Goal: Task Accomplishment & Management: Use online tool/utility

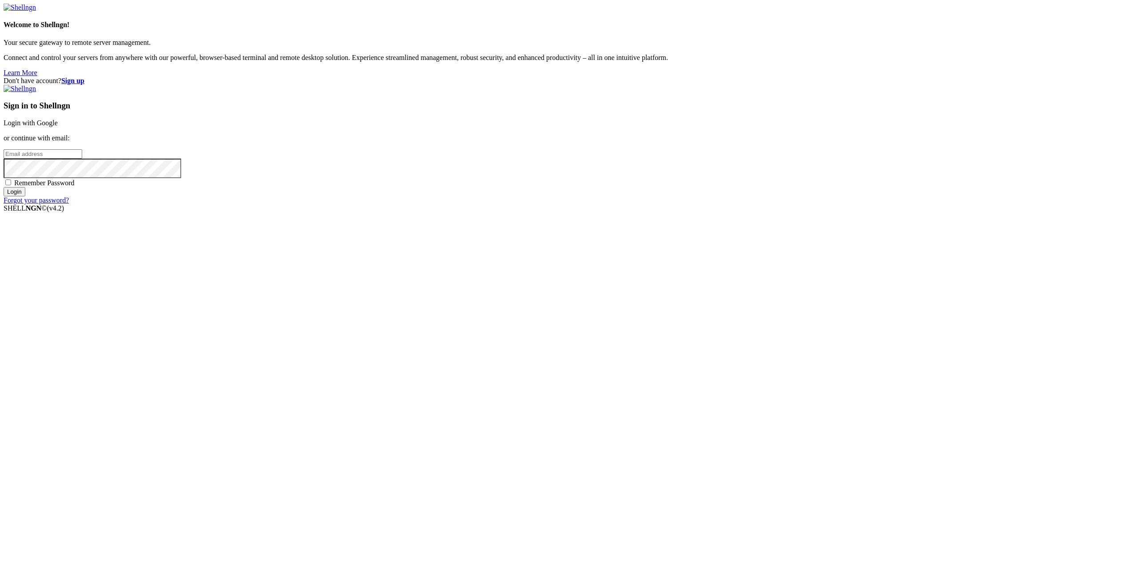
click at [58, 127] on link "Login with Google" at bounding box center [31, 123] width 54 height 8
drag, startPoint x: 896, startPoint y: 267, endPoint x: 778, endPoint y: 245, distance: 120.2
click at [896, 204] on div "Don't have account? Sign up Sign in to Shellngn Login with Google or continue w…" at bounding box center [569, 140] width 1130 height 127
click at [58, 127] on link "Login with Google" at bounding box center [31, 123] width 54 height 8
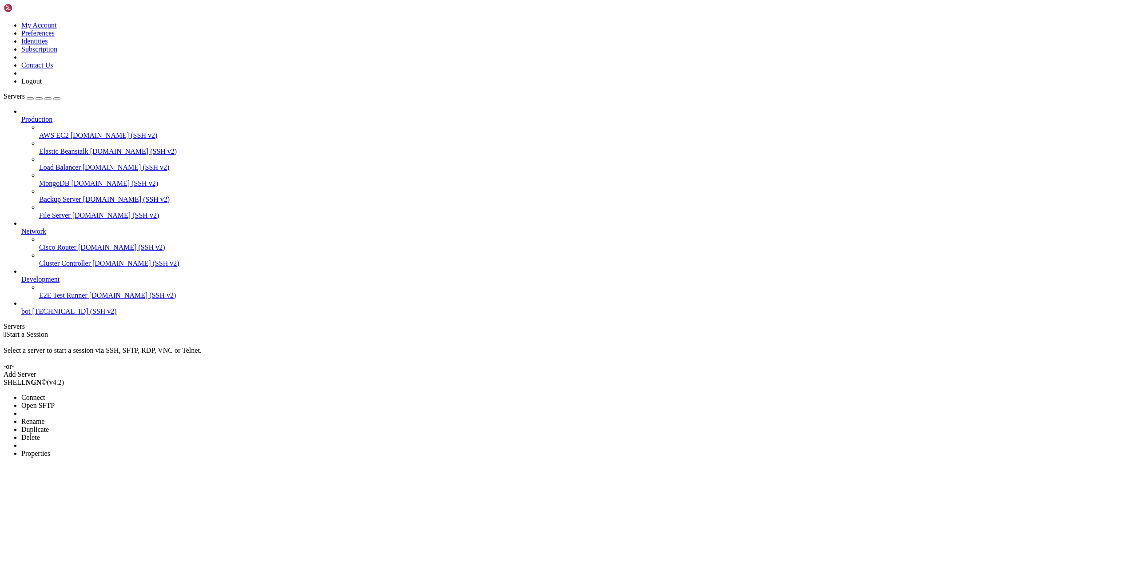
click at [84, 433] on li "Delete" at bounding box center [61, 437] width 81 height 8
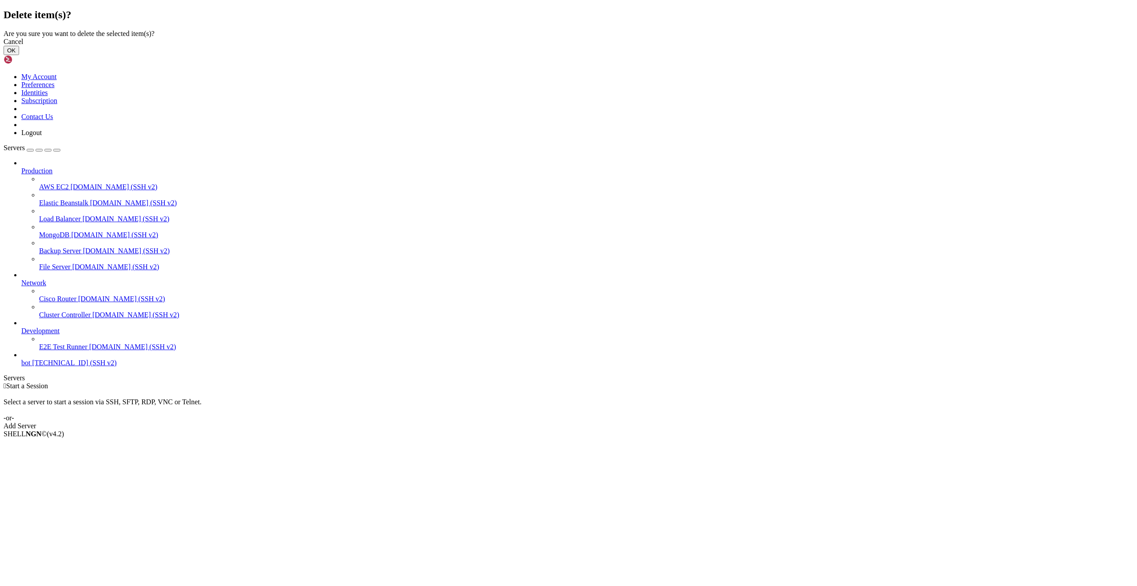
click at [19, 55] on button "OK" at bounding box center [12, 50] width 16 height 9
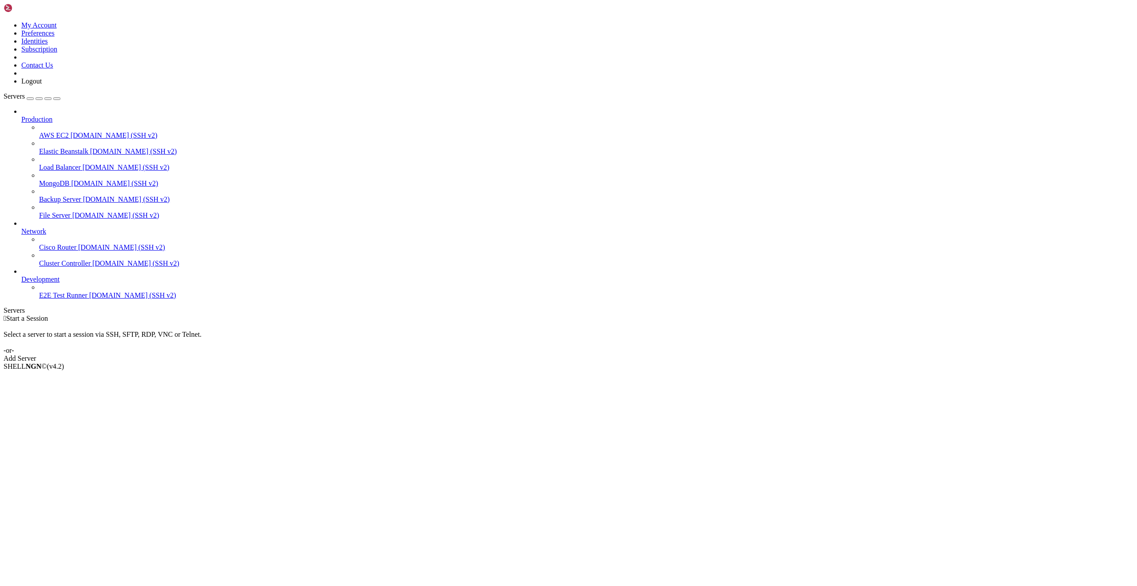
click at [620, 354] on div "Add Server" at bounding box center [569, 358] width 1130 height 8
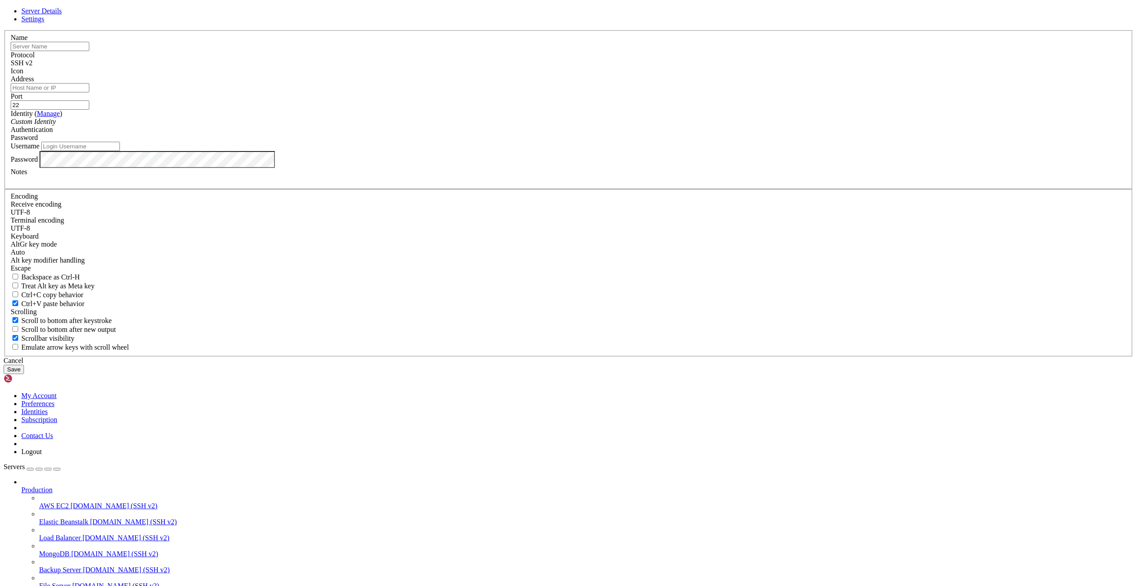
click at [89, 51] on input "text" at bounding box center [50, 46] width 79 height 9
type input "Trading Bot"
click at [89, 92] on input "Address" at bounding box center [50, 87] width 79 height 9
paste input "[TECHNICAL_ID]"
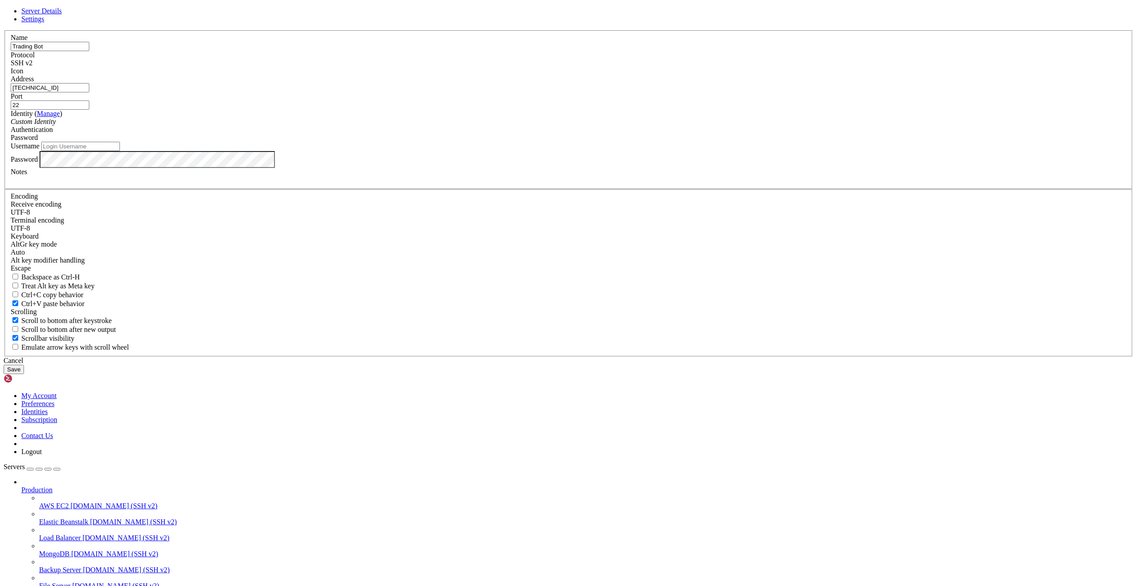
type input "[TECHNICAL_ID]"
click at [620, 67] on div "SSH v2" at bounding box center [568, 63] width 1115 height 8
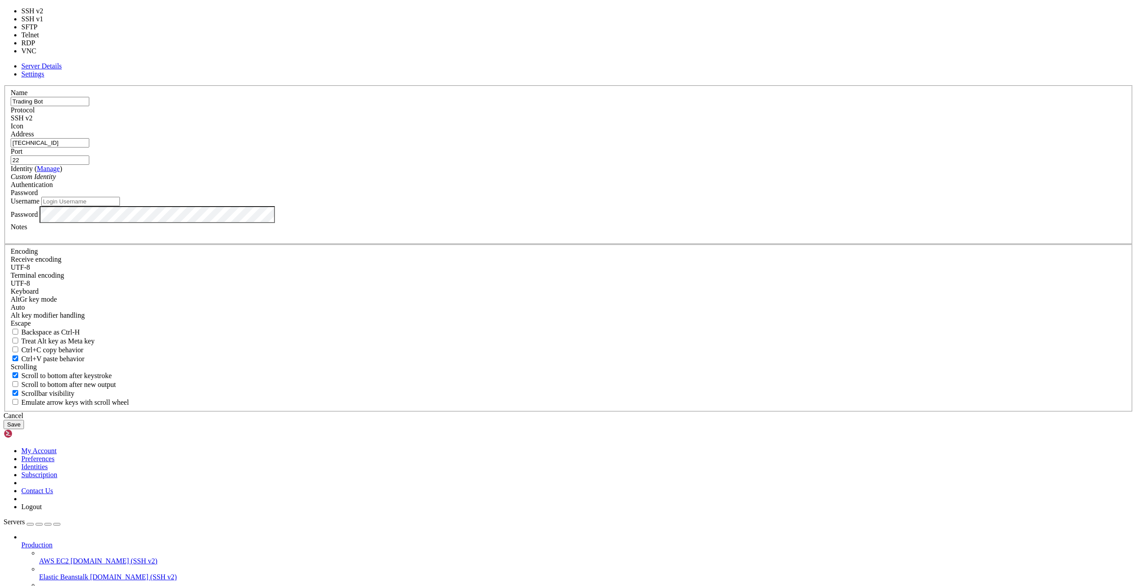
click at [23, 155] on label "Port" at bounding box center [17, 151] width 12 height 8
click at [89, 165] on input "22" at bounding box center [50, 159] width 79 height 9
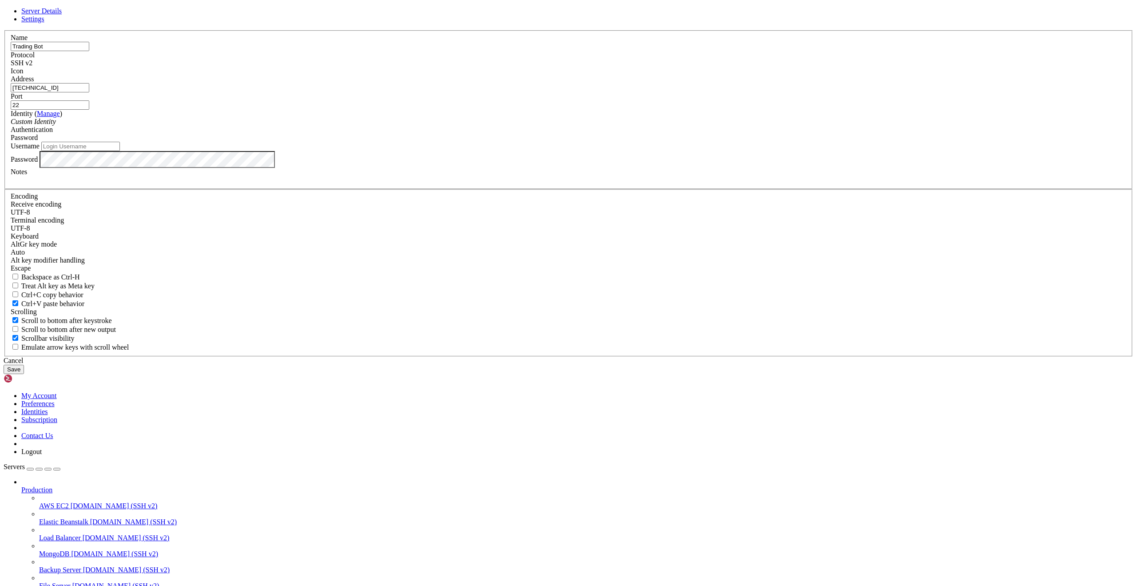
click at [44, 23] on span "Settings" at bounding box center [32, 19] width 23 height 8
click at [62, 15] on span "Server Details" at bounding box center [41, 11] width 40 height 8
click at [4, 30] on icon at bounding box center [4, 30] width 0 height 0
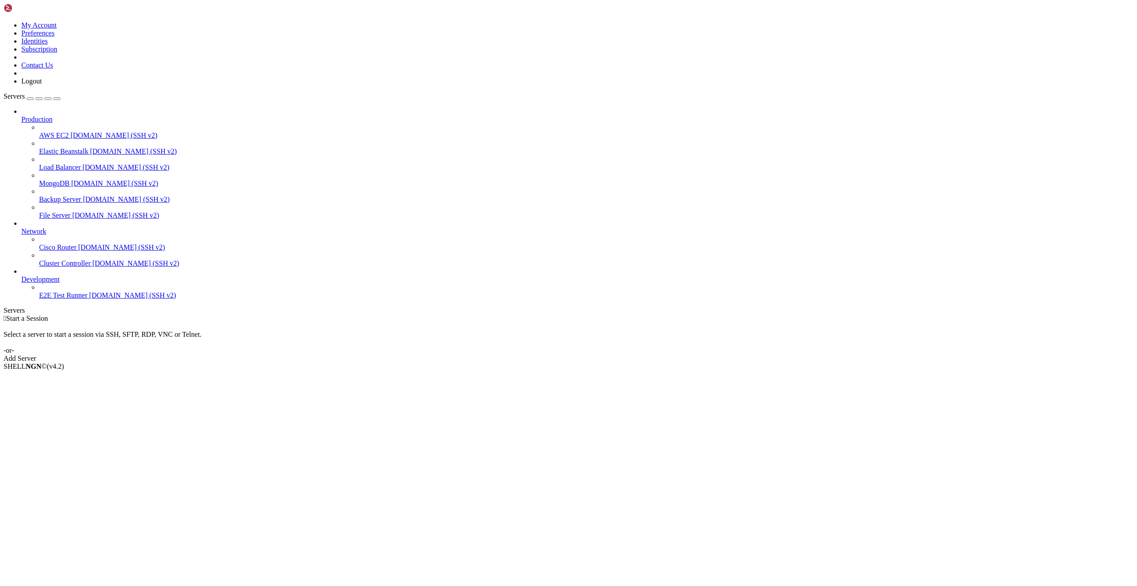
click at [30, 99] on div "button" at bounding box center [30, 99] width 0 height 0
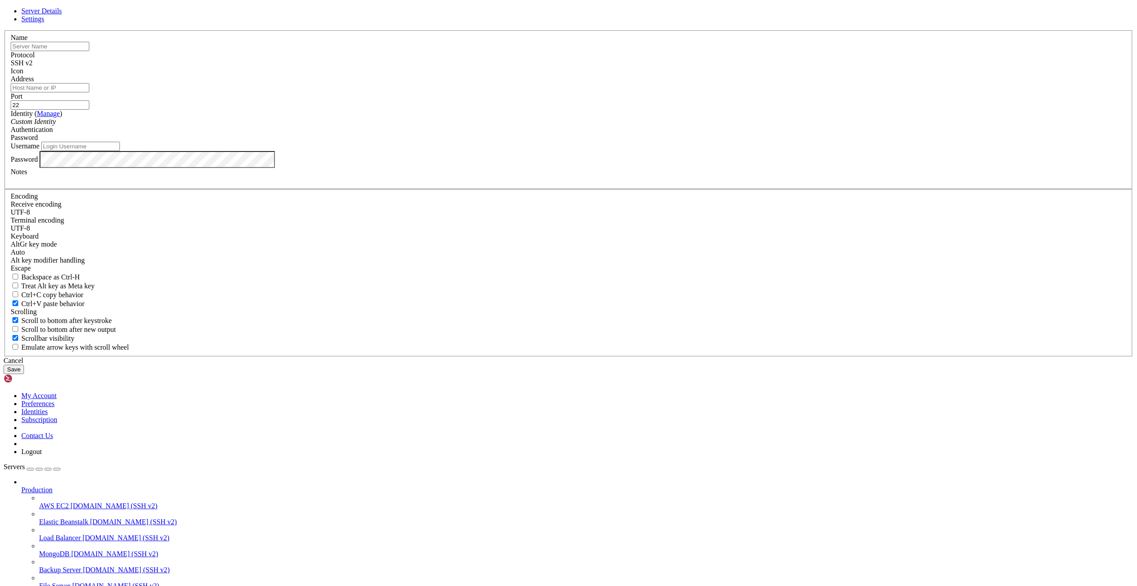
click at [625, 365] on div "Cancel" at bounding box center [569, 361] width 1130 height 8
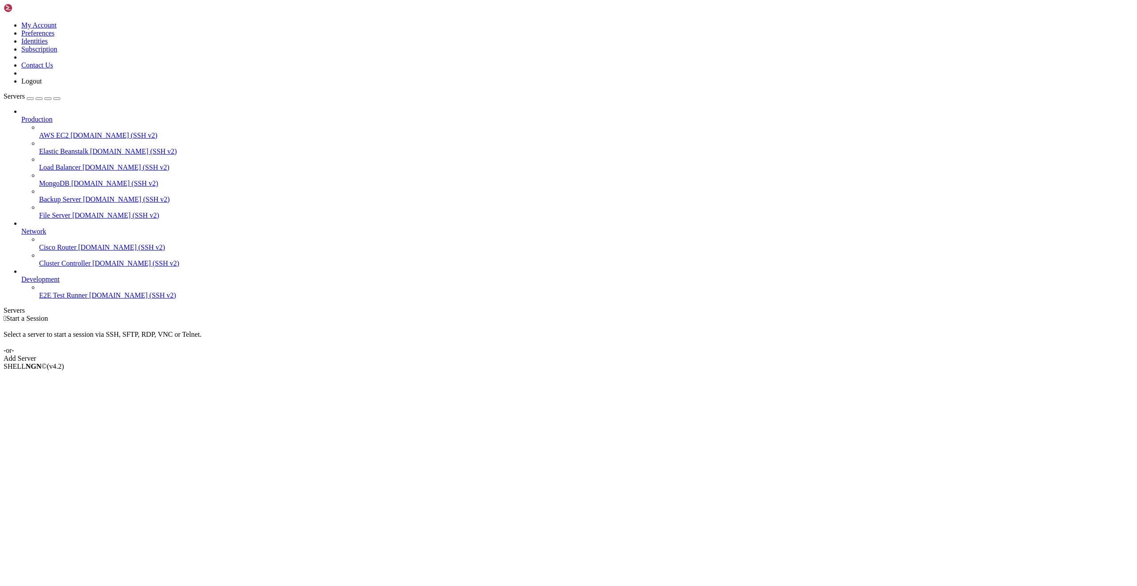
click at [64, 299] on span "E2E Test Runner" at bounding box center [63, 295] width 48 height 8
click at [62, 299] on span "E2E Test Runner" at bounding box center [63, 295] width 48 height 8
click at [89, 299] on span "[DOMAIN_NAME] (SSH v2)" at bounding box center [132, 295] width 87 height 8
click at [56, 283] on span "Development" at bounding box center [40, 279] width 38 height 8
click at [78, 244] on span "[DOMAIN_NAME] (SSH v2)" at bounding box center [121, 247] width 87 height 8
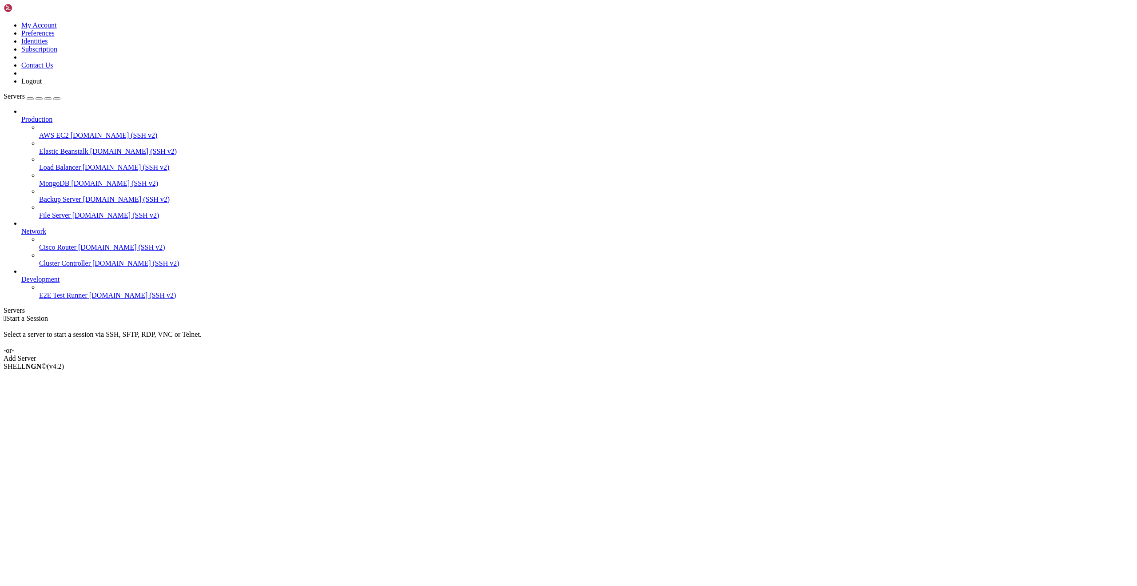
click at [92, 267] on span "[DOMAIN_NAME] (SSH v2)" at bounding box center [135, 263] width 87 height 8
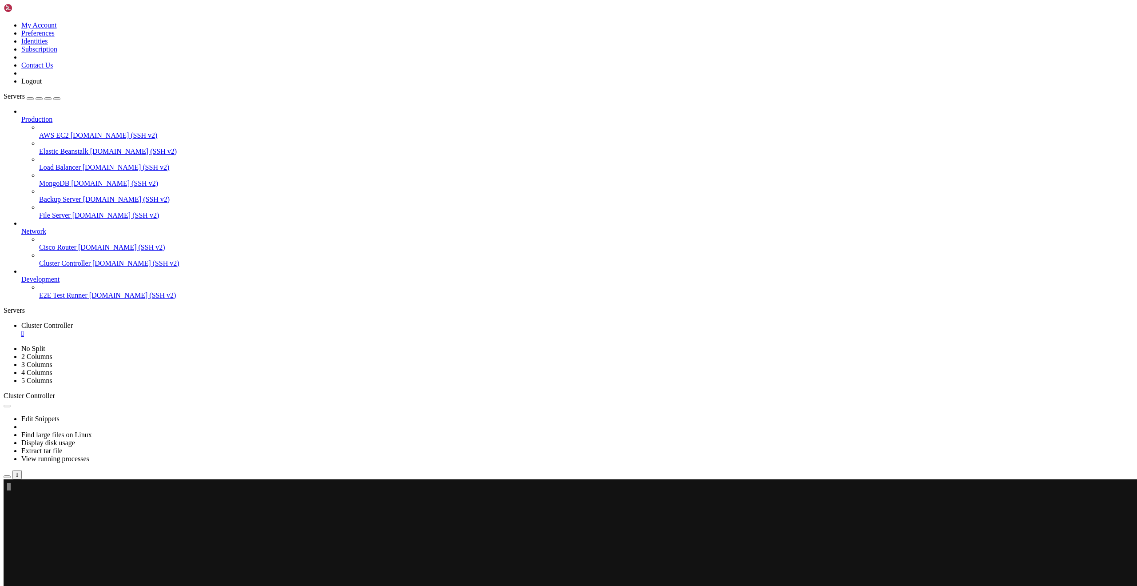
click at [51, 299] on span "E2E Test Runner" at bounding box center [63, 295] width 48 height 8
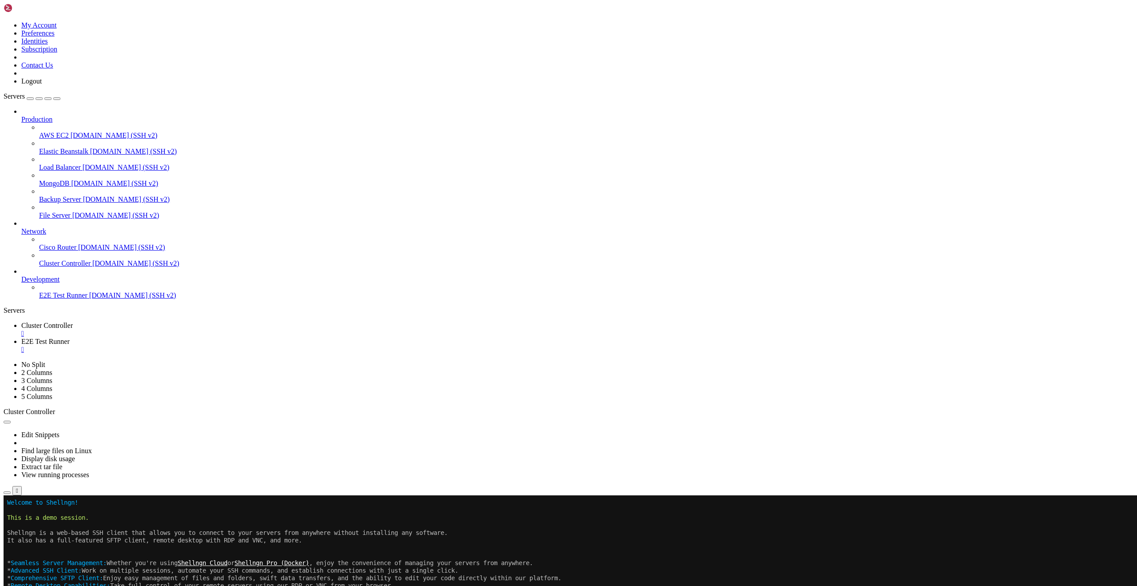
click at [30, 99] on div "button" at bounding box center [30, 99] width 0 height 0
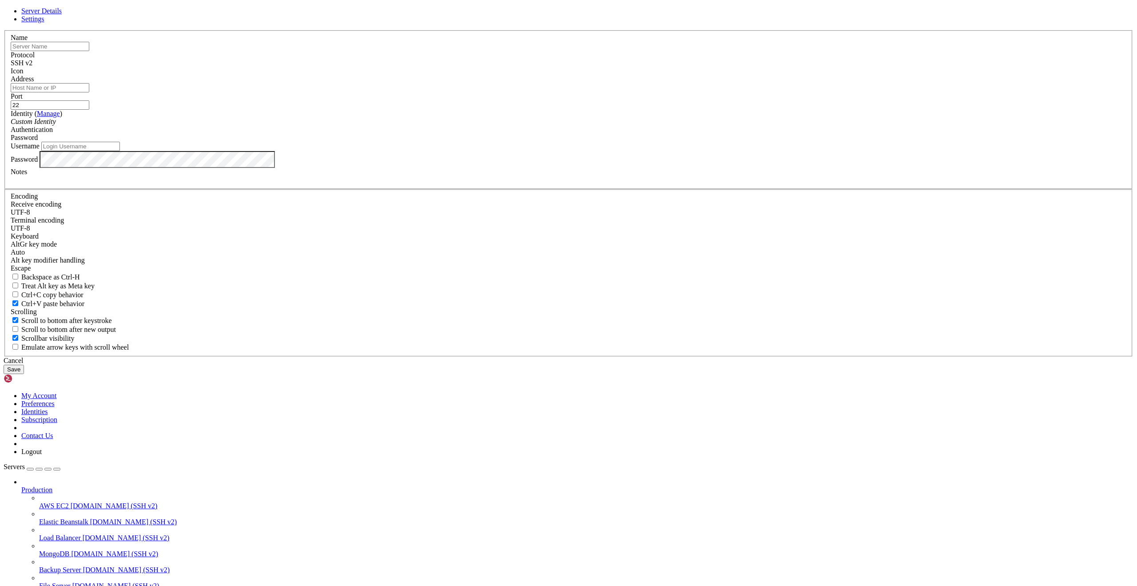
click at [624, 365] on div "Cancel" at bounding box center [569, 361] width 1130 height 8
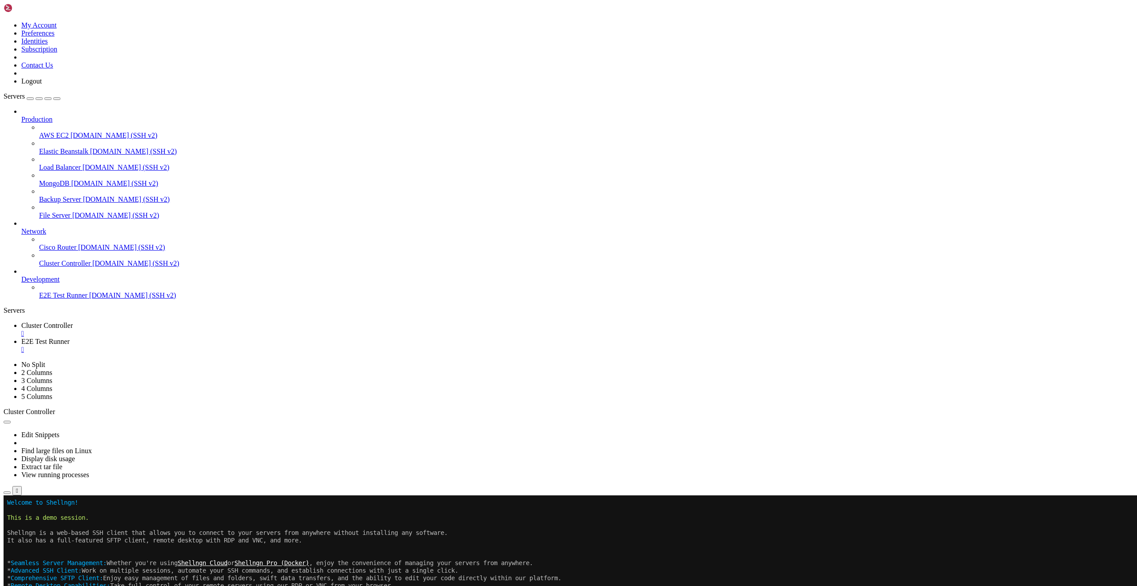
click at [29, 115] on span "Production" at bounding box center [36, 119] width 31 height 8
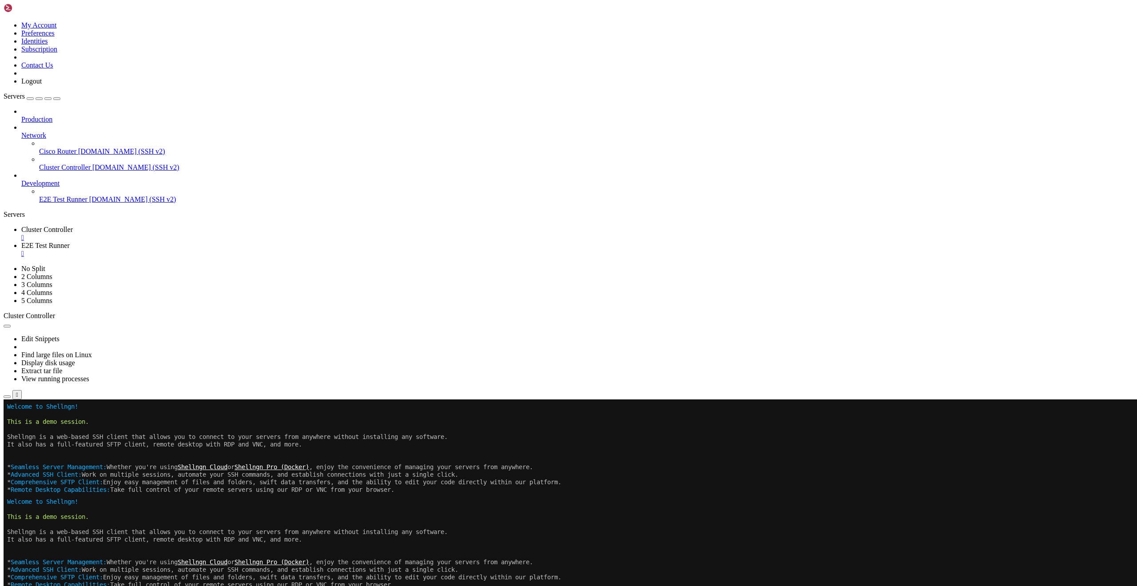
click at [32, 115] on span "Production" at bounding box center [36, 119] width 31 height 8
click at [158, 226] on link "Cluster Controller " at bounding box center [577, 234] width 1112 height 16
click at [262, 250] on div "" at bounding box center [577, 254] width 1112 height 8
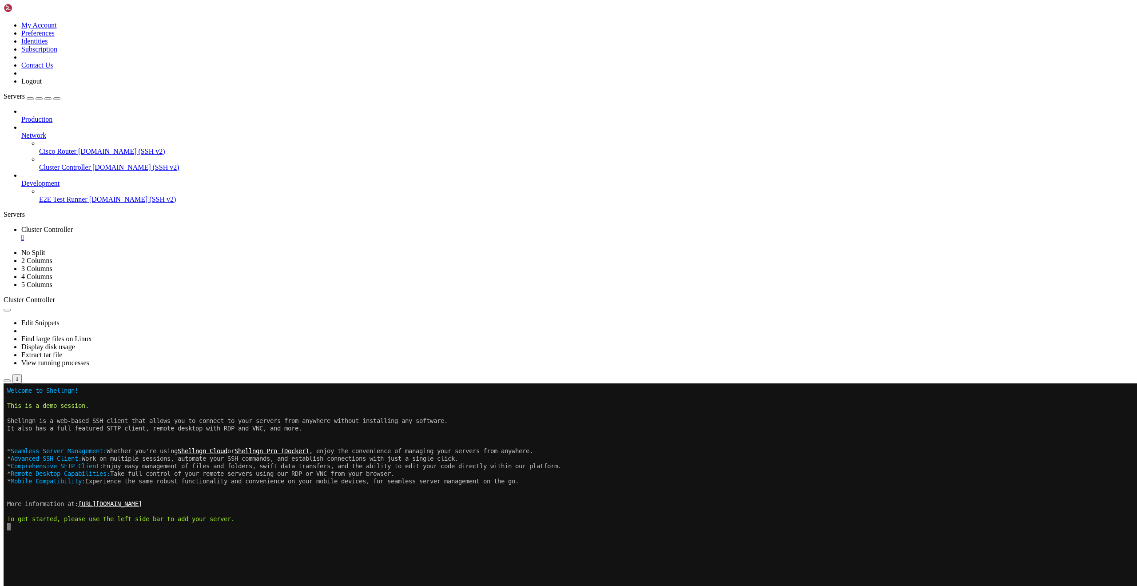
click at [188, 226] on link "Cluster Controller " at bounding box center [577, 234] width 1112 height 16
click at [185, 234] on div "" at bounding box center [577, 238] width 1112 height 8
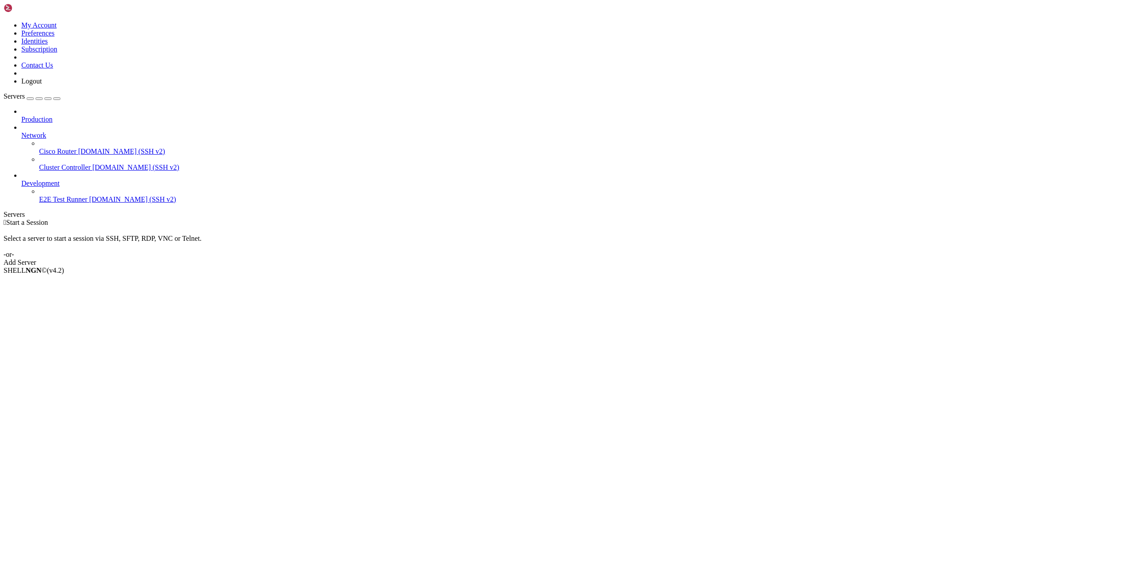
click at [21, 131] on icon at bounding box center [21, 131] width 0 height 0
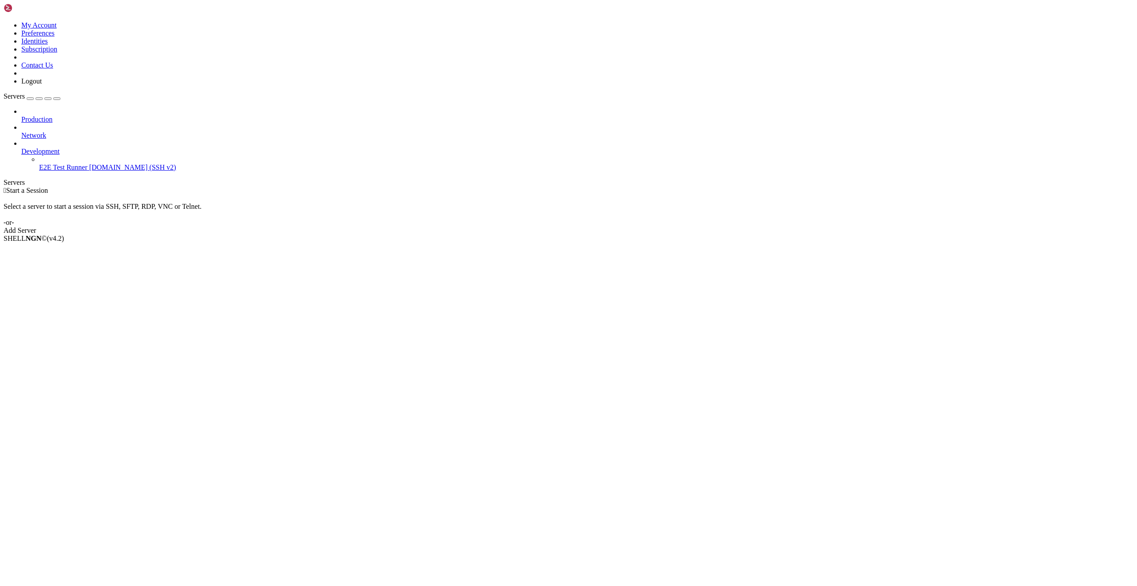
click at [21, 147] on icon at bounding box center [21, 147] width 0 height 0
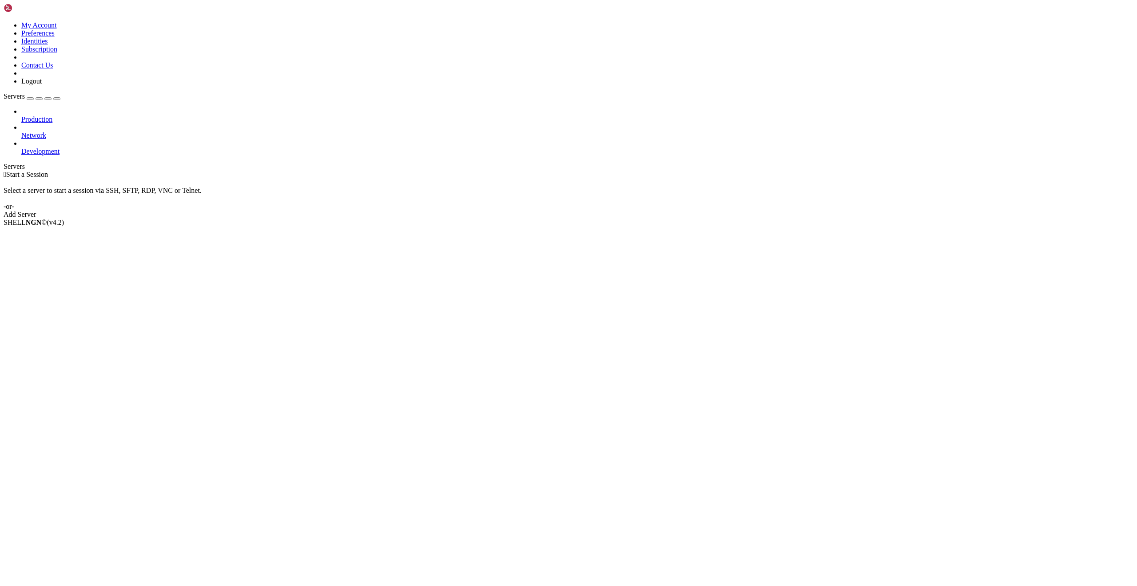
click at [630, 210] on div "Add Server" at bounding box center [569, 214] width 1130 height 8
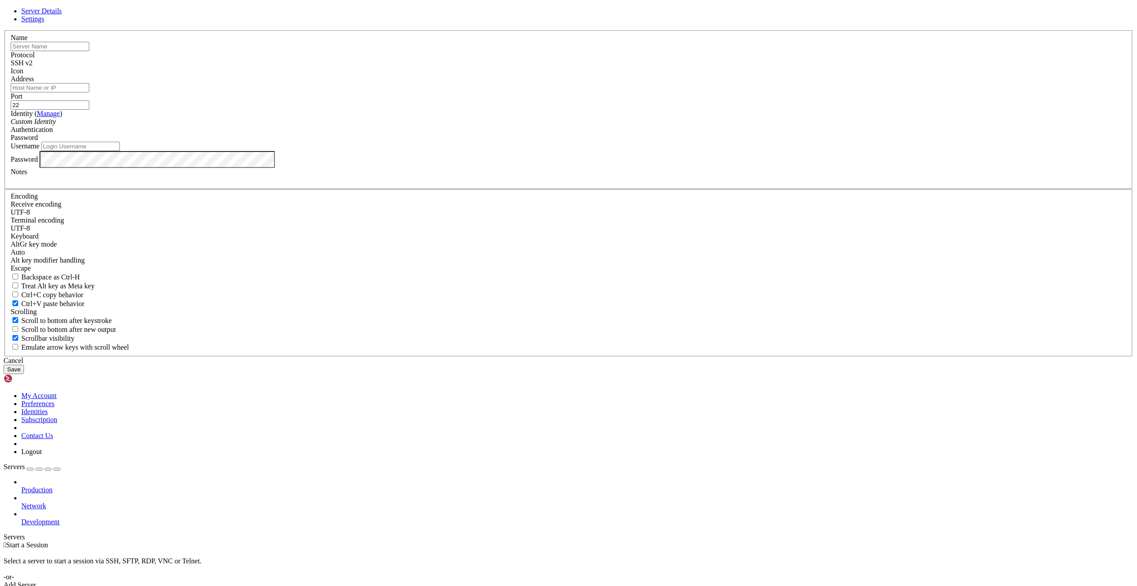
click at [120, 151] on input "Username" at bounding box center [80, 146] width 79 height 9
click at [56, 125] on icon "Custom Identity" at bounding box center [33, 122] width 45 height 8
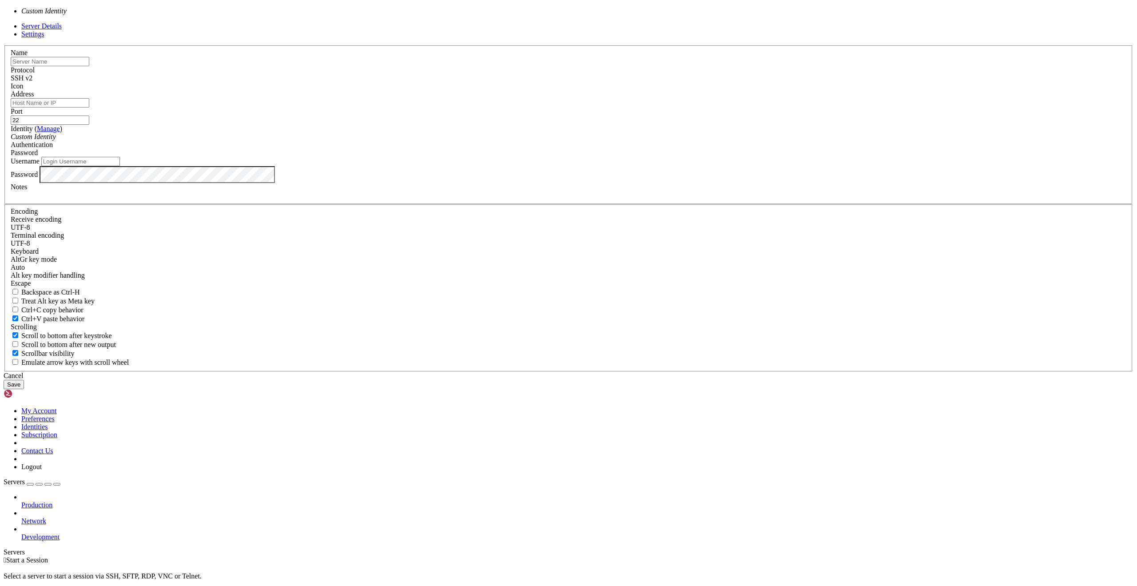
click at [56, 140] on icon "Custom Identity" at bounding box center [33, 137] width 45 height 8
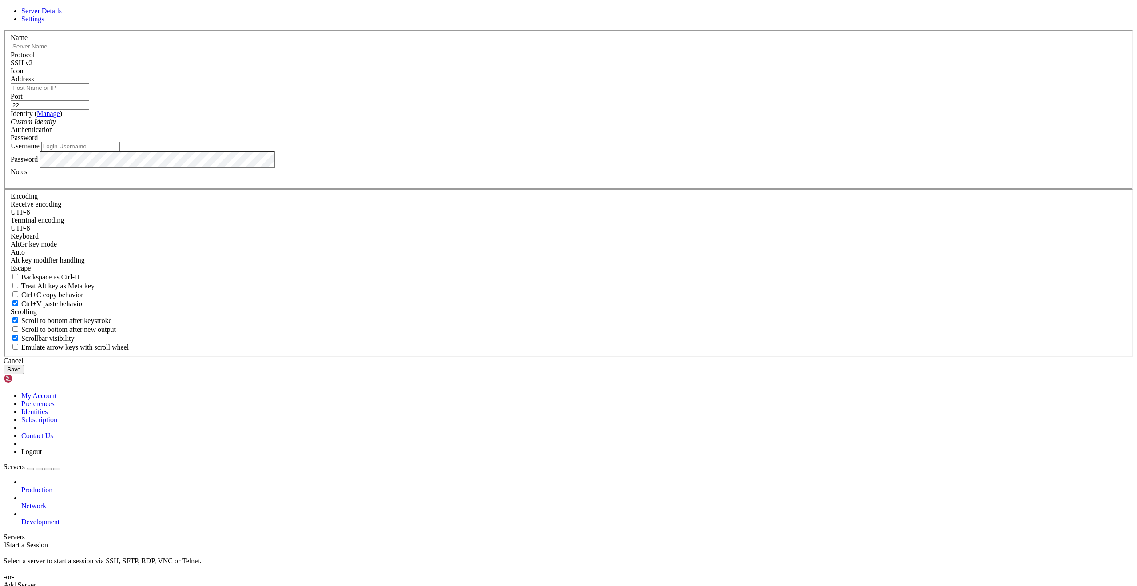
drag, startPoint x: 966, startPoint y: 153, endPoint x: 942, endPoint y: 155, distance: 24.0
click at [966, 152] on div "Server Details Settings Name Protocol SSH v2 Icon" at bounding box center [569, 190] width 1130 height 367
click at [89, 51] on input "text" at bounding box center [50, 46] width 79 height 9
paste input "XAU Bot VPS"
type input "XAU Bot VPS"
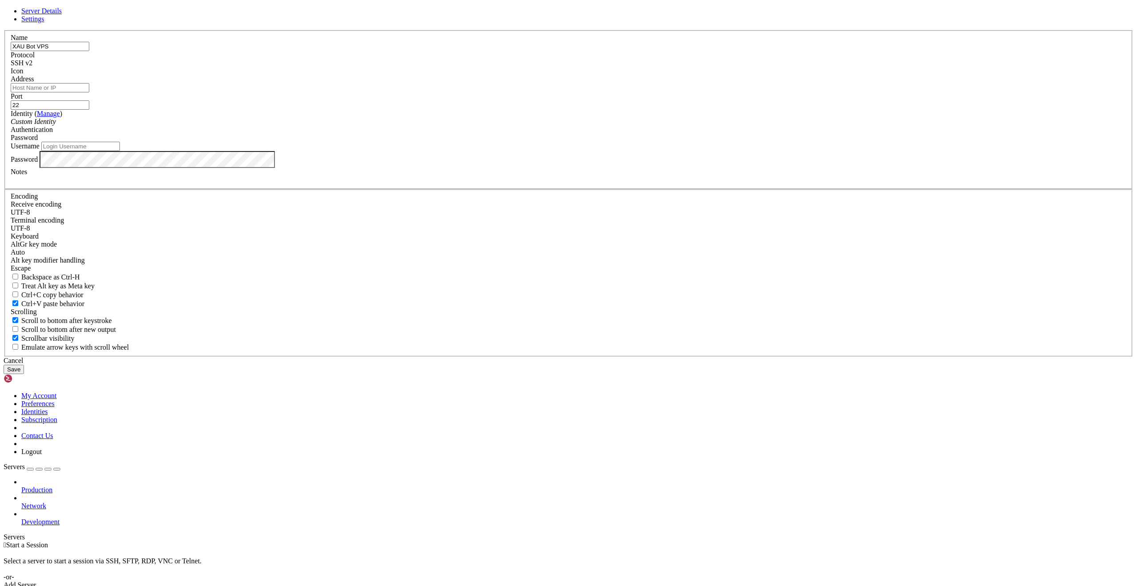
click at [683, 75] on div at bounding box center [568, 75] width 1115 height 0
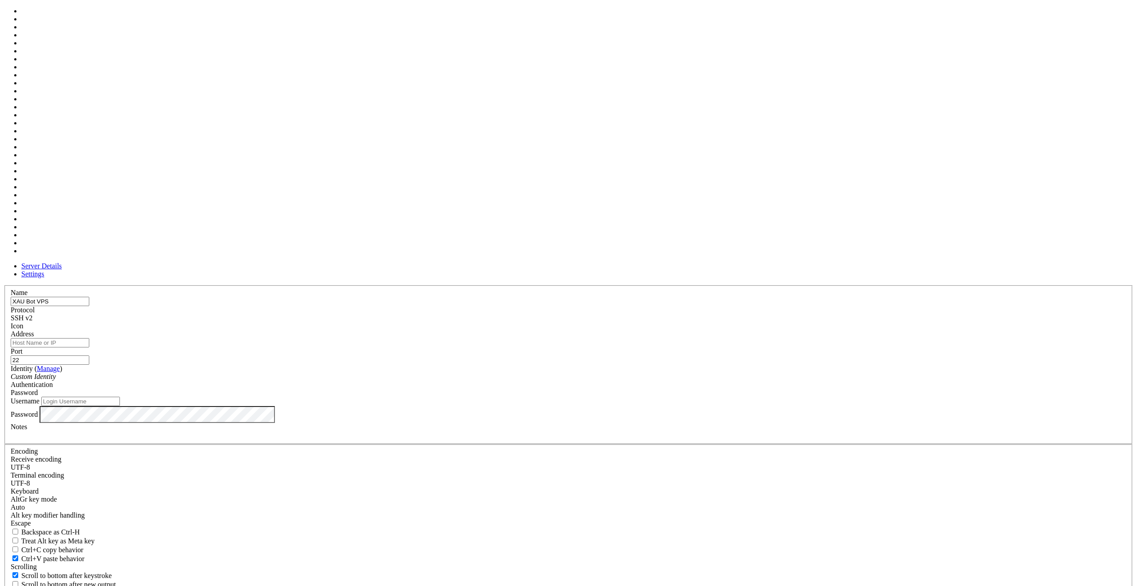
scroll to position [46, 0]
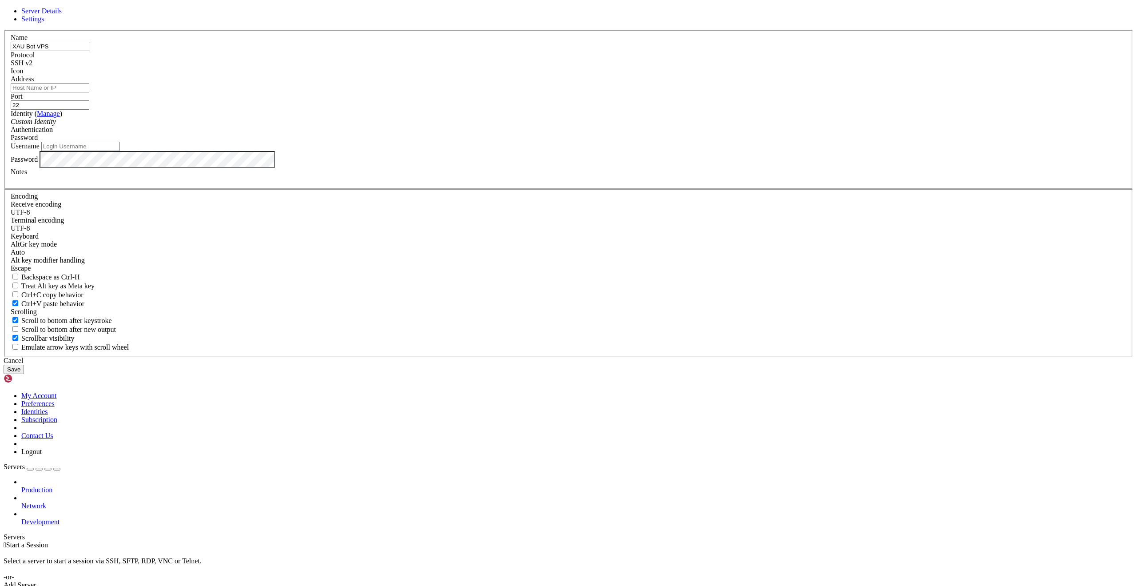
click at [89, 92] on input "Address" at bounding box center [50, 87] width 79 height 9
paste input "[TECHNICAL_ID]"
type input "[TECHNICAL_ID]"
click at [38, 141] on span "Password" at bounding box center [24, 138] width 27 height 8
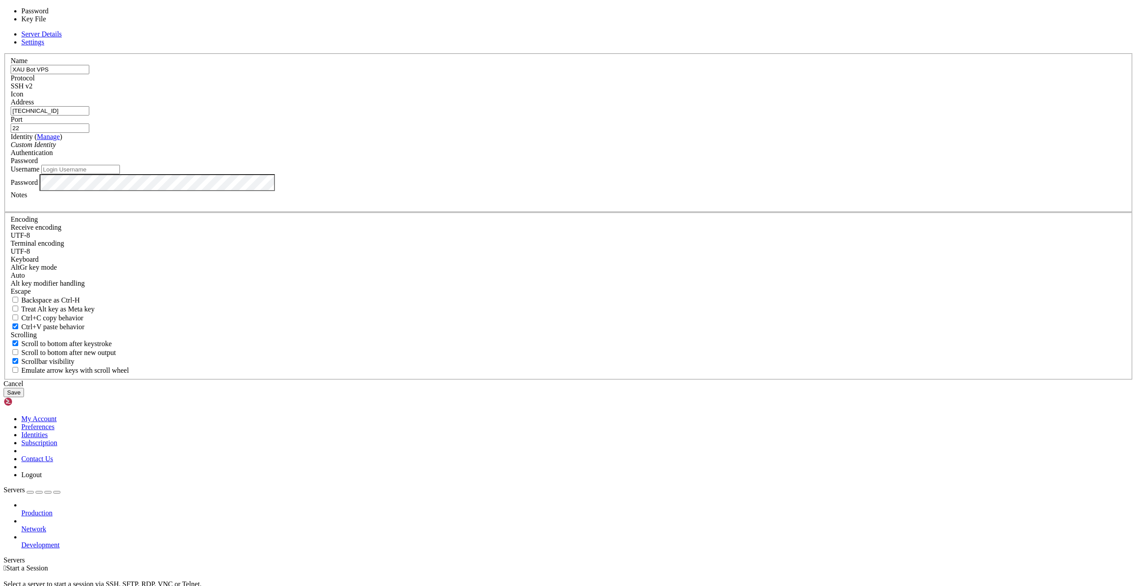
click at [38, 164] on span "Password" at bounding box center [24, 161] width 27 height 8
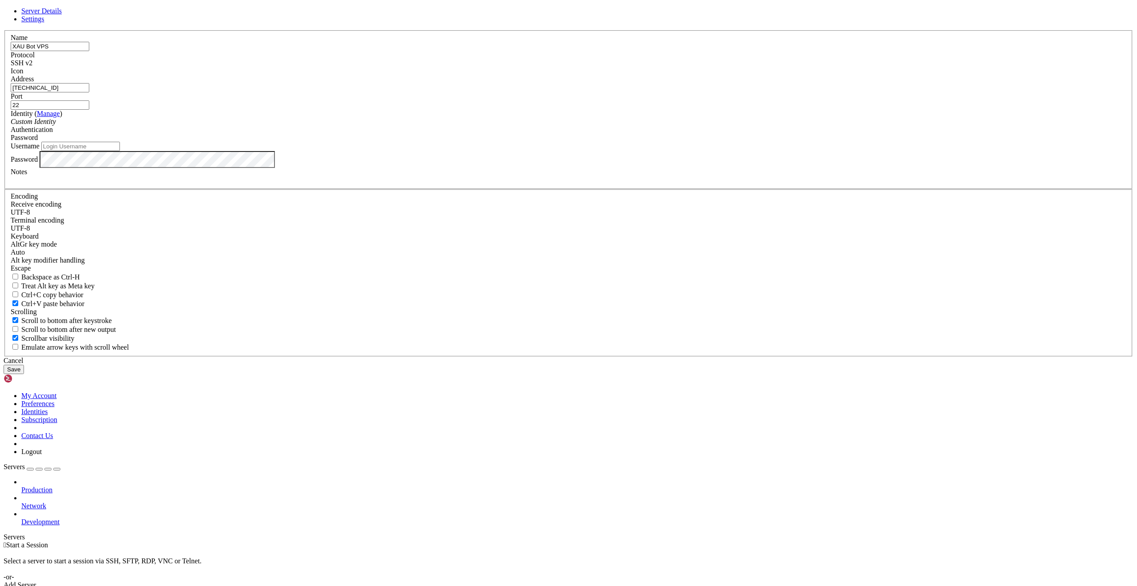
click at [556, 126] on div "Custom Identity" at bounding box center [568, 122] width 1115 height 8
click at [555, 126] on div "Custom Identity" at bounding box center [568, 122] width 1115 height 8
click at [120, 151] on input "Username" at bounding box center [80, 146] width 79 height 9
type input "root"
click at [24, 374] on button "Save" at bounding box center [14, 369] width 20 height 9
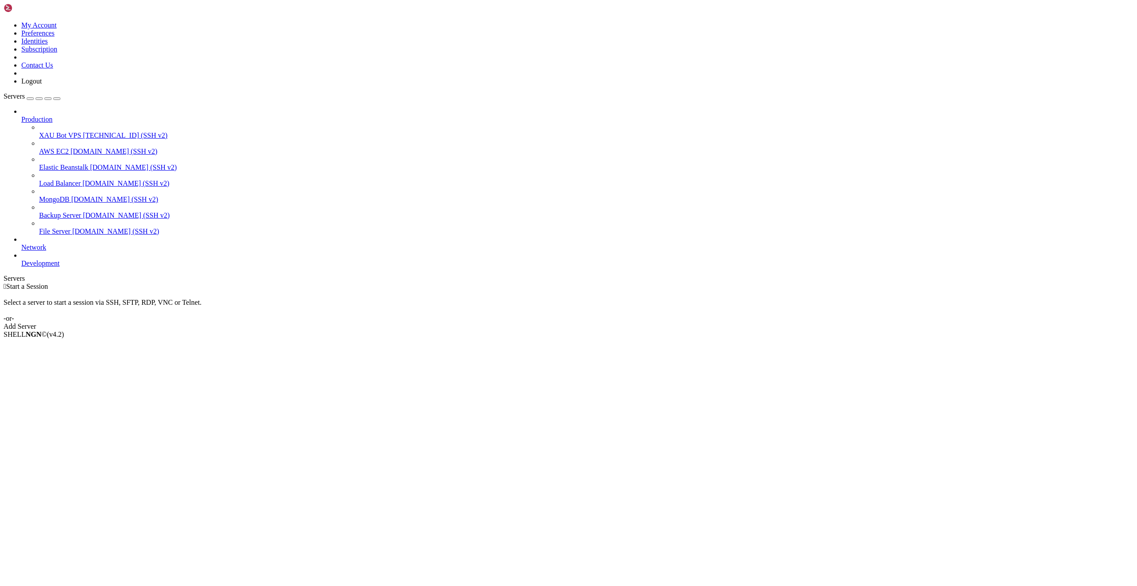
click at [83, 131] on span "[TECHNICAL_ID] (SSH v2)" at bounding box center [125, 135] width 84 height 8
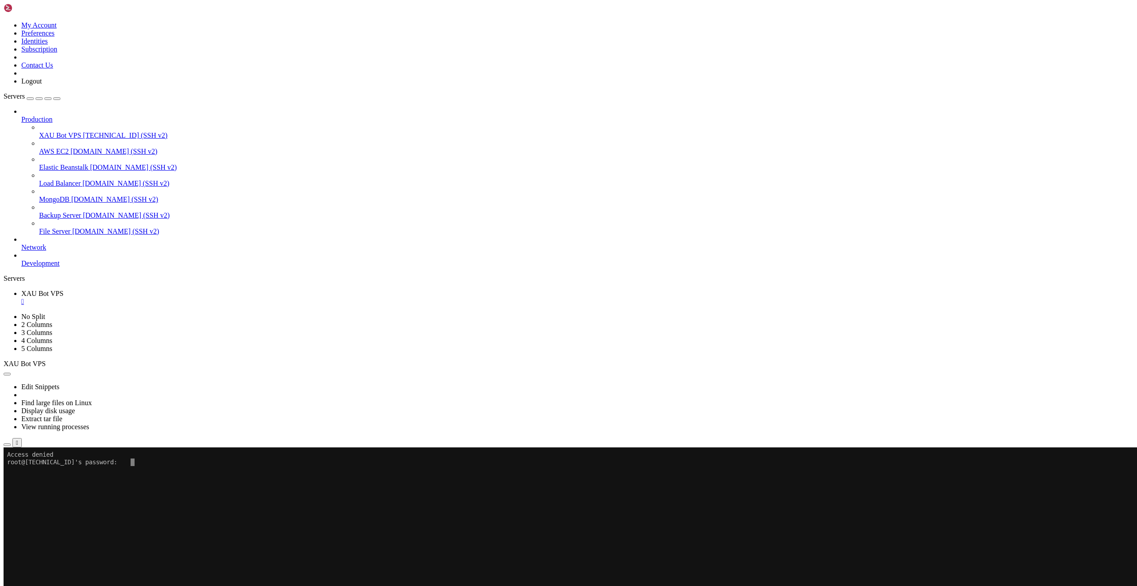
scroll to position [4, 1]
click at [138, 458] on x-row "root@[TECHNICAL_ID]'s password:" at bounding box center [516, 462] width 1018 height 8
click at [136, 461] on x-row "root@[TECHNICAL_ID]'s password:" at bounding box center [516, 462] width 1018 height 8
drag, startPoint x: 144, startPoint y: 473, endPoint x: 140, endPoint y: 456, distance: 17.8
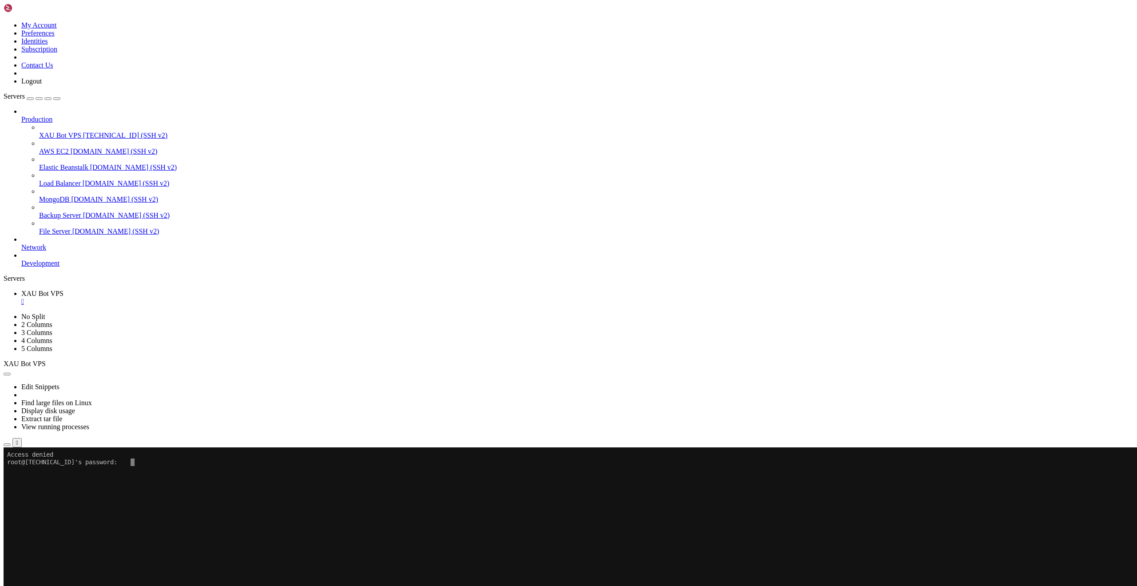
click at [143, 470] on x-row at bounding box center [516, 470] width 1018 height 8
click at [140, 461] on x-row "root@[TECHNICAL_ID]'s password:" at bounding box center [516, 462] width 1018 height 8
click at [139, 476] on x-row at bounding box center [516, 477] width 1018 height 8
click at [133, 461] on x-row "root@[TECHNICAL_ID]'s password:" at bounding box center [516, 462] width 1018 height 8
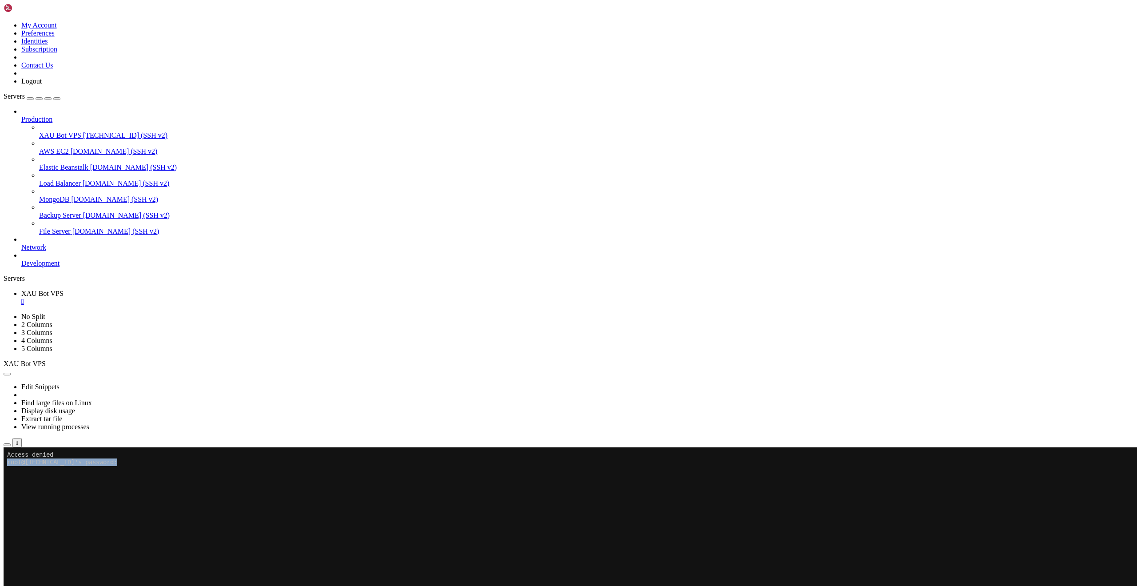
click at [133, 461] on x-row "root@[TECHNICAL_ID]'s password:" at bounding box center [516, 462] width 1018 height 8
click at [134, 467] on x-row at bounding box center [516, 470] width 1018 height 8
click at [132, 462] on x-row "root@[TECHNICAL_ID]'s password:" at bounding box center [516, 462] width 1018 height 8
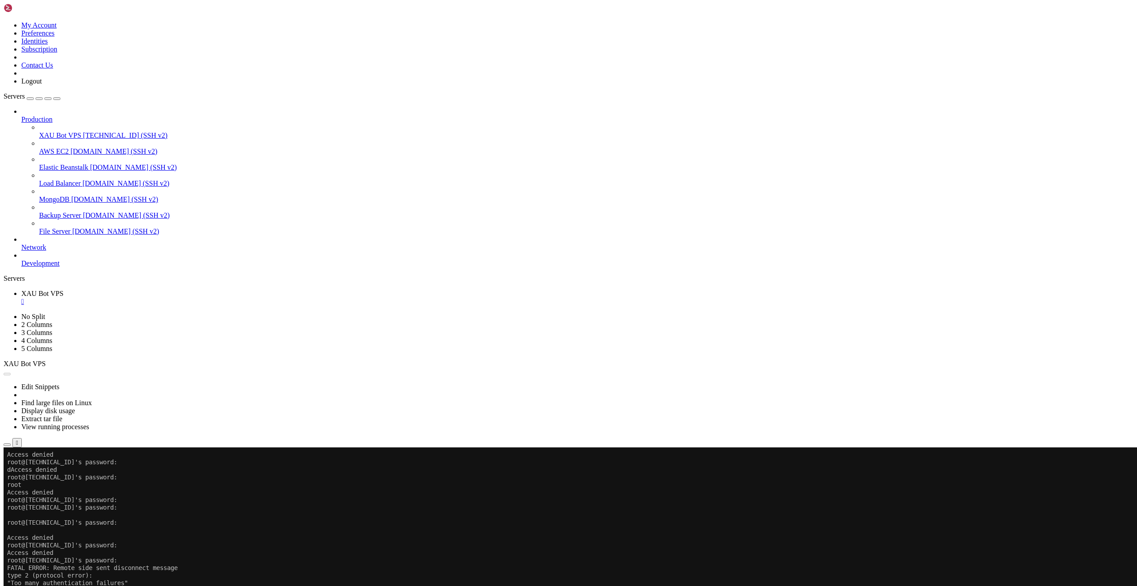
click at [39, 472] on button "Reconnect" at bounding box center [22, 476] width 36 height 9
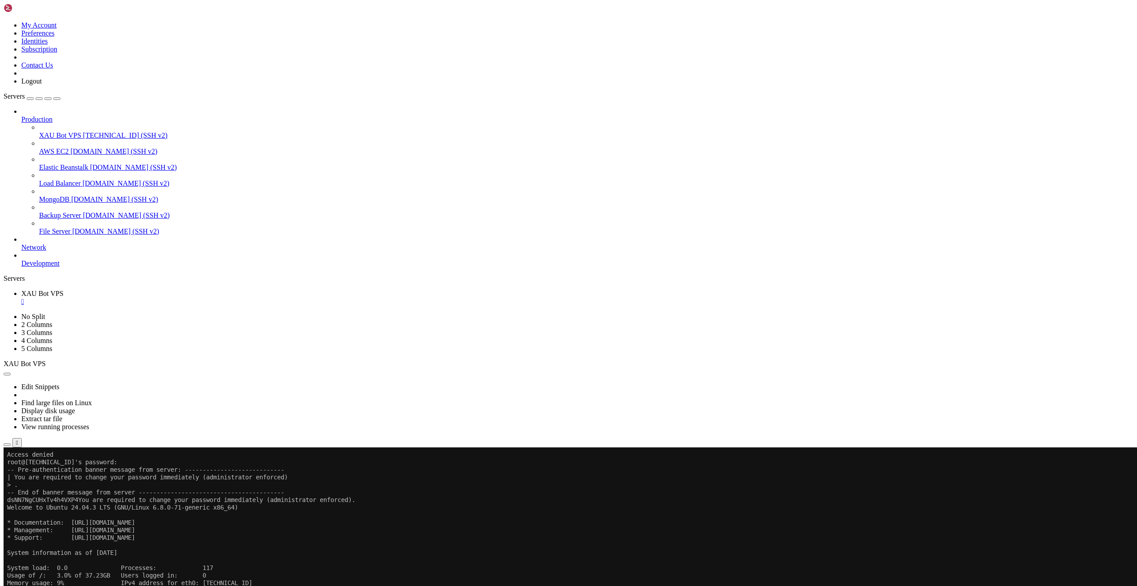
drag, startPoint x: 86, startPoint y: 238, endPoint x: 190, endPoint y: 278, distance: 111.7
click at [7, 447] on div at bounding box center [6, 447] width 4 height 0
drag, startPoint x: 86, startPoint y: 681, endPoint x: 83, endPoint y: 685, distance: 5.3
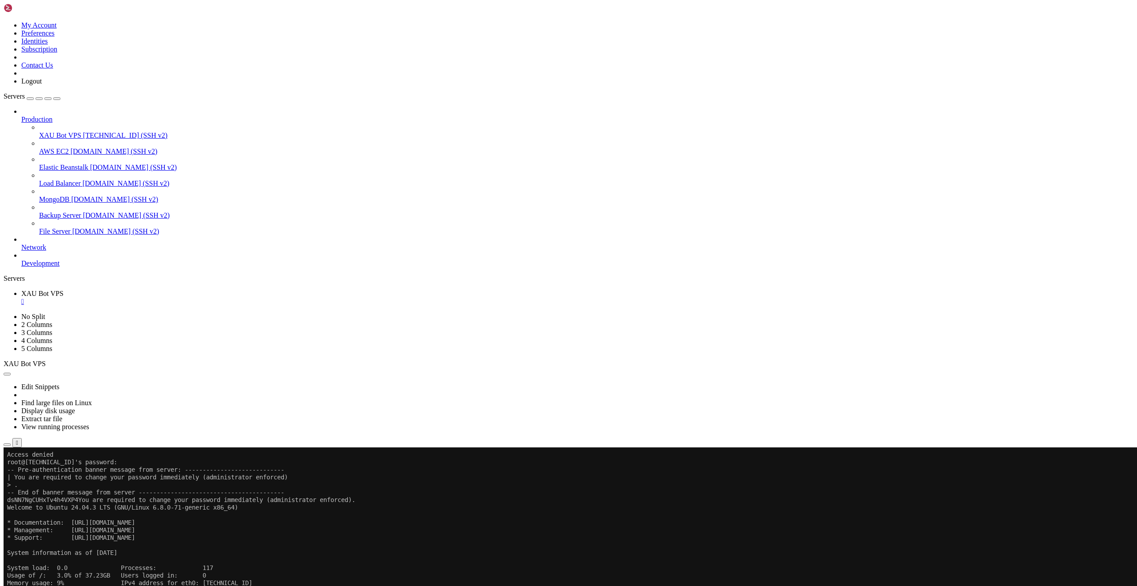
click at [7, 447] on div at bounding box center [6, 447] width 4 height 0
click at [39, 472] on button "Reconnect" at bounding box center [22, 476] width 36 height 9
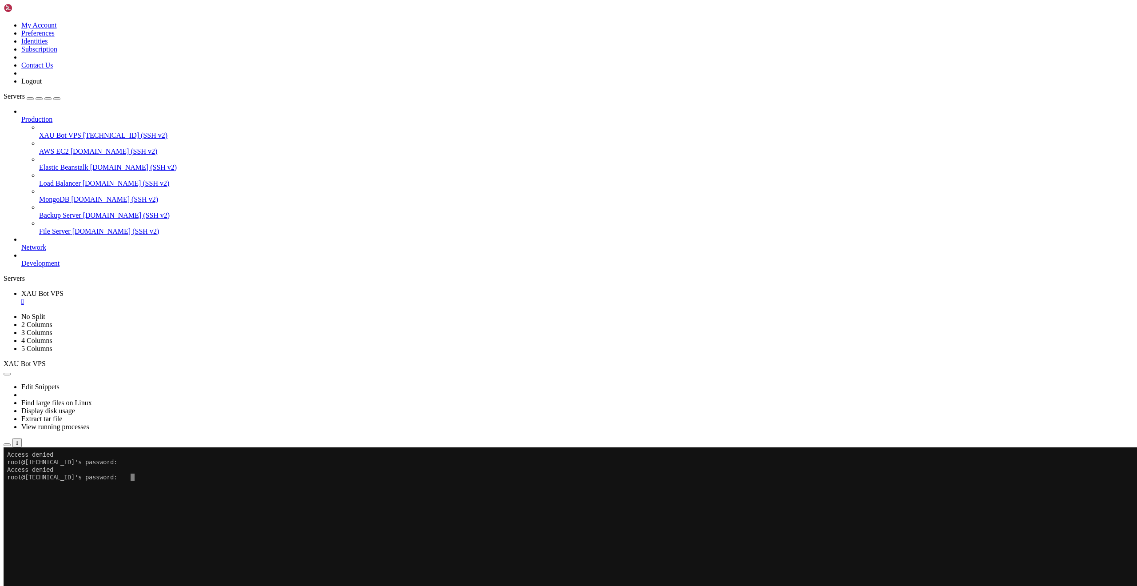
click at [125, 476] on x-row "root@[TECHNICAL_ID]'s password:" at bounding box center [516, 477] width 1018 height 8
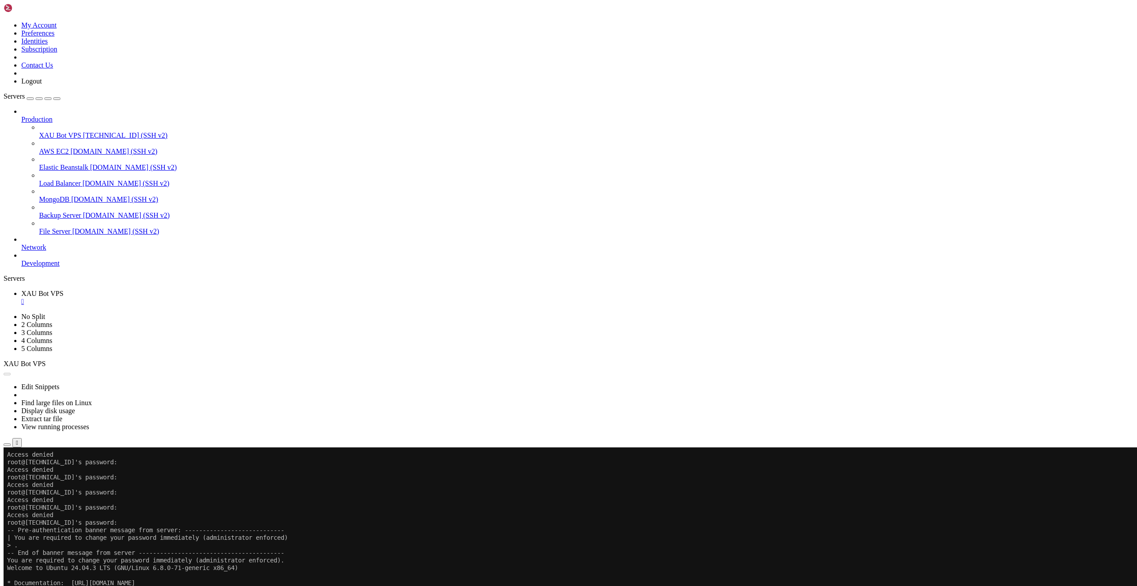
click at [39, 472] on button "Reconnect" at bounding box center [22, 476] width 36 height 9
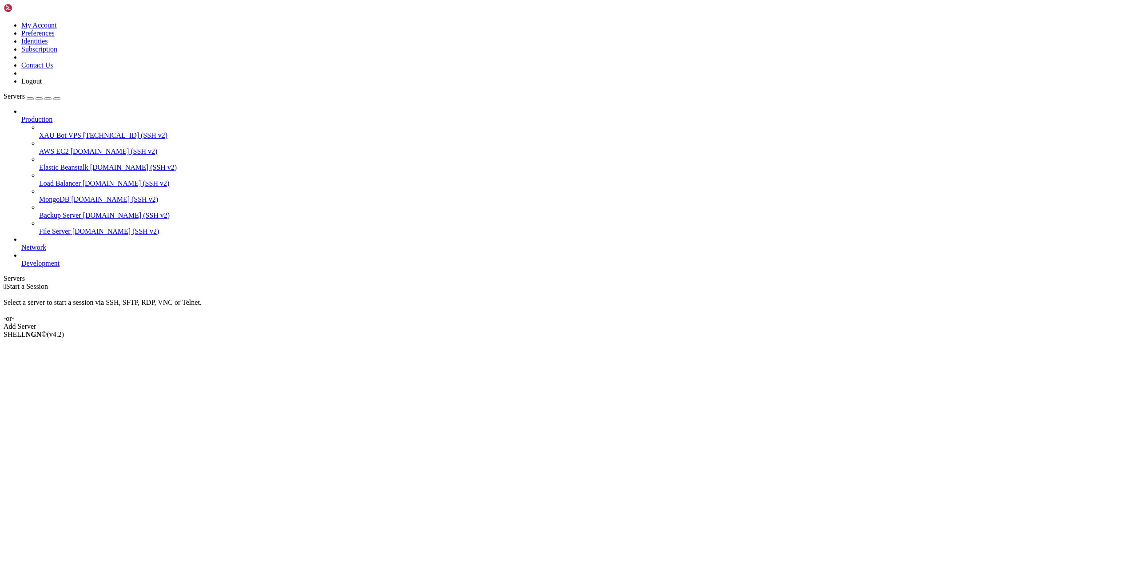
click at [41, 131] on span "XAU Bot VPS" at bounding box center [60, 135] width 42 height 8
click at [42, 131] on span "XAU Bot VPS" at bounding box center [60, 135] width 42 height 8
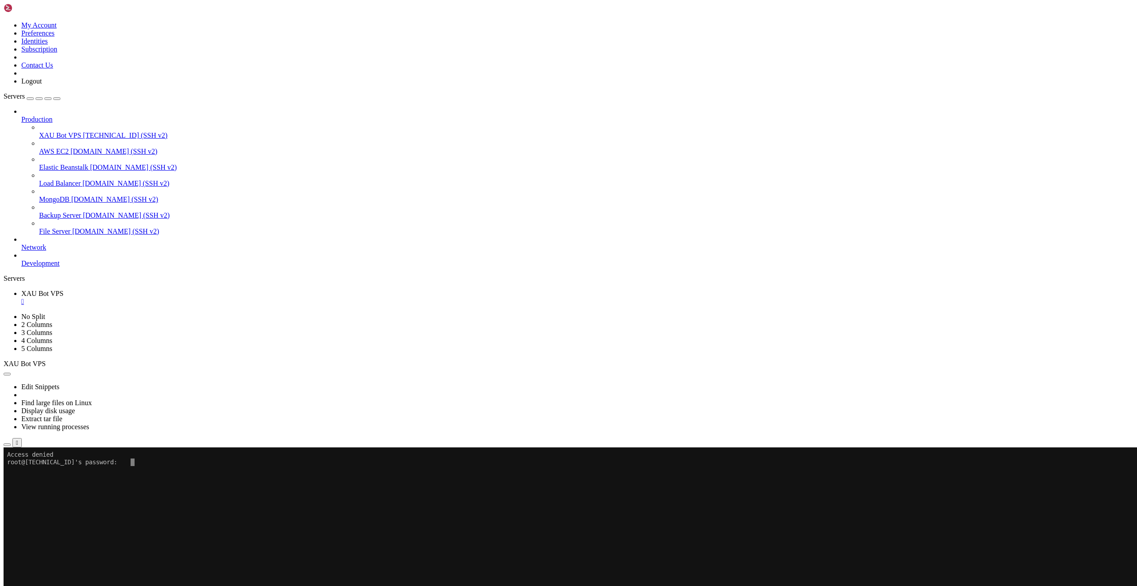
click at [164, 469] on x-row at bounding box center [516, 470] width 1018 height 8
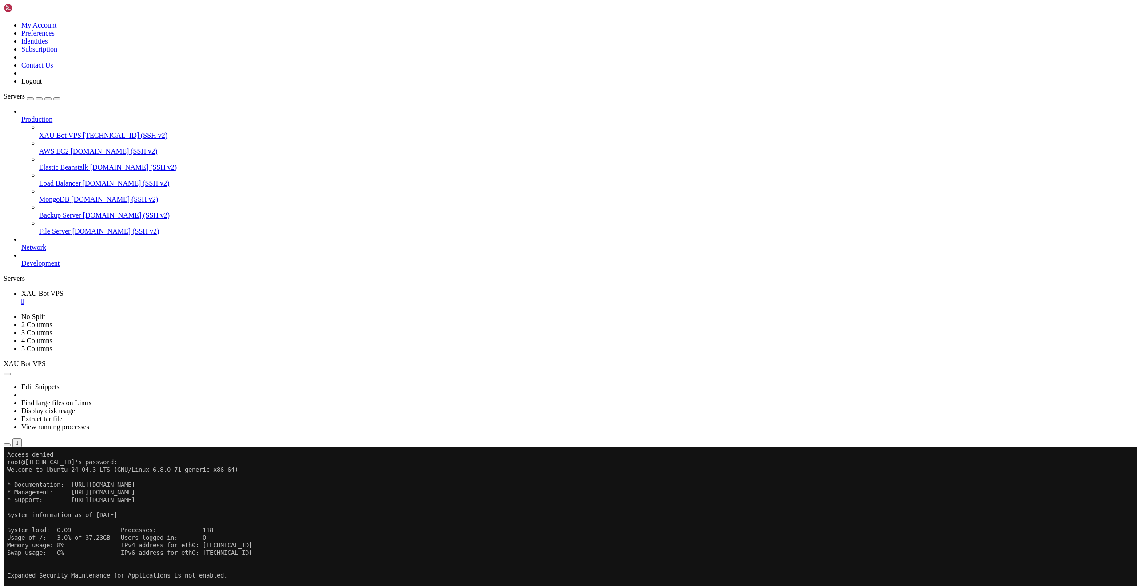
drag, startPoint x: 835, startPoint y: 671, endPoint x: 825, endPoint y: 660, distance: 14.5
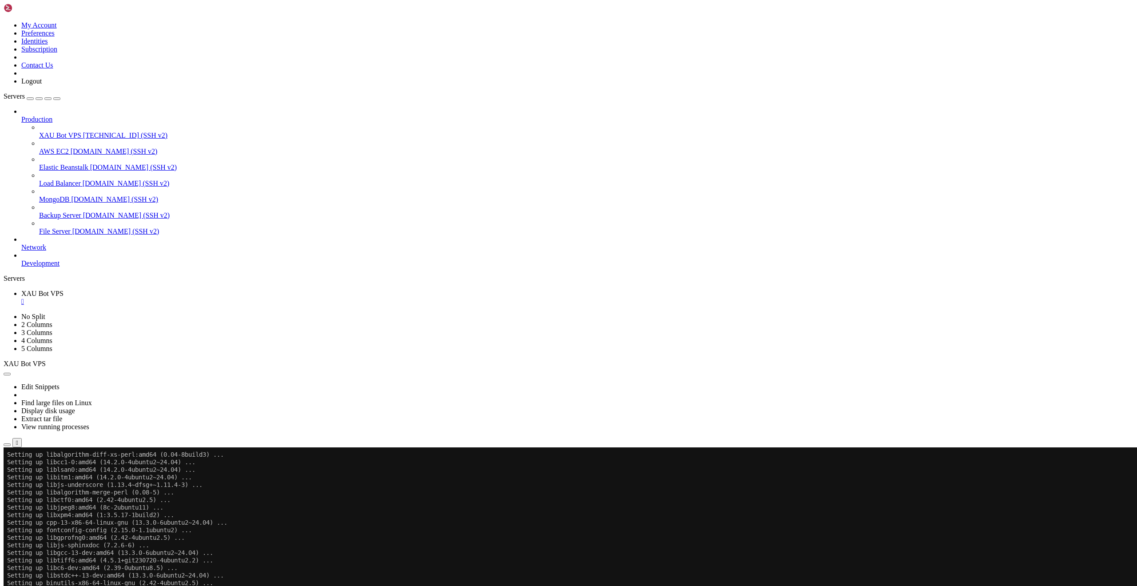
scroll to position [4038, 0]
drag, startPoint x: 7, startPoint y: 876, endPoint x: 143, endPoint y: 891, distance: 136.3
copy div "The virtual environment was not created successfully because ensurepip is not a…"
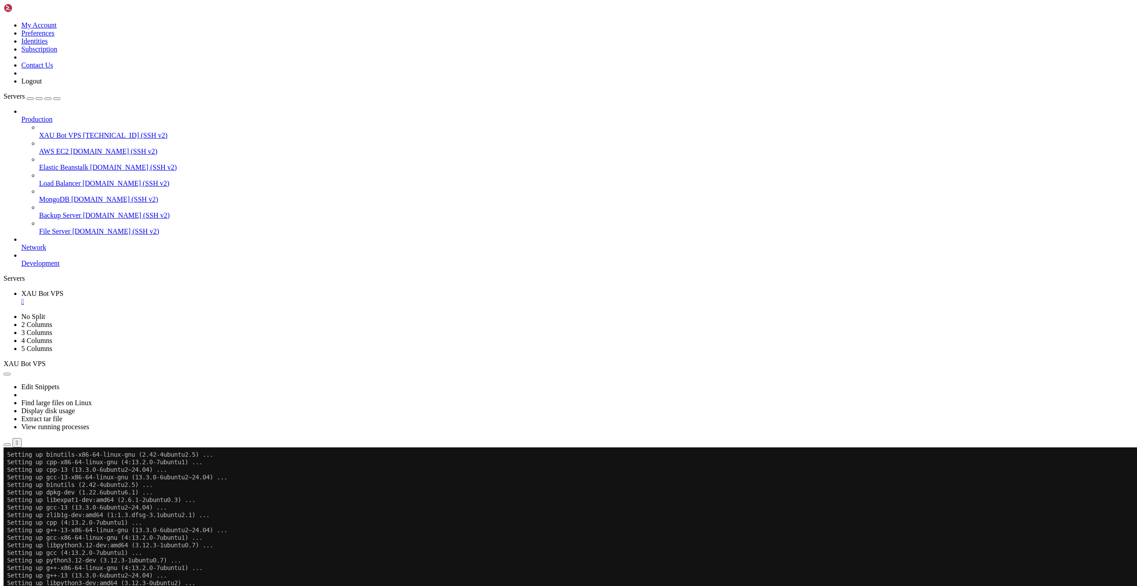
drag, startPoint x: 156, startPoint y: 962, endPoint x: 148, endPoint y: 944, distance: 19.9
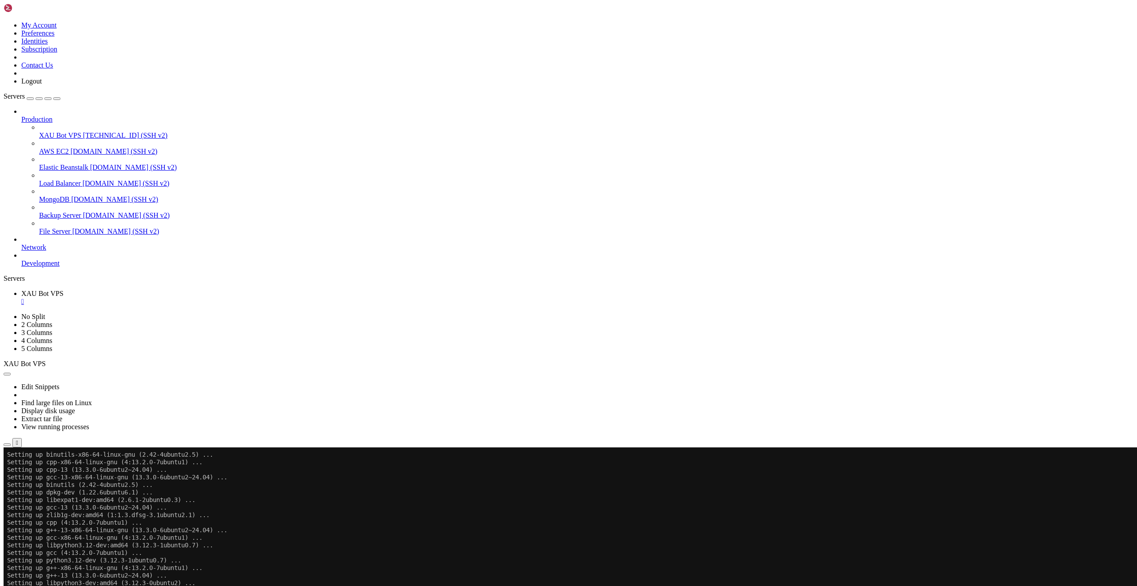
drag, startPoint x: 166, startPoint y: 969, endPoint x: 133, endPoint y: 934, distance: 47.8
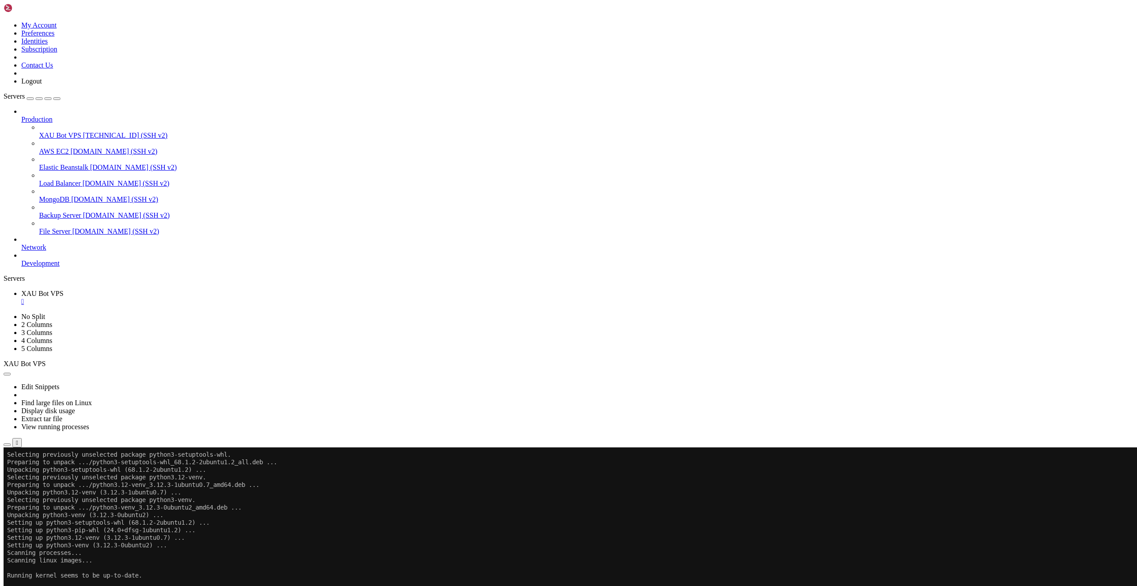
scroll to position [5133, 0]
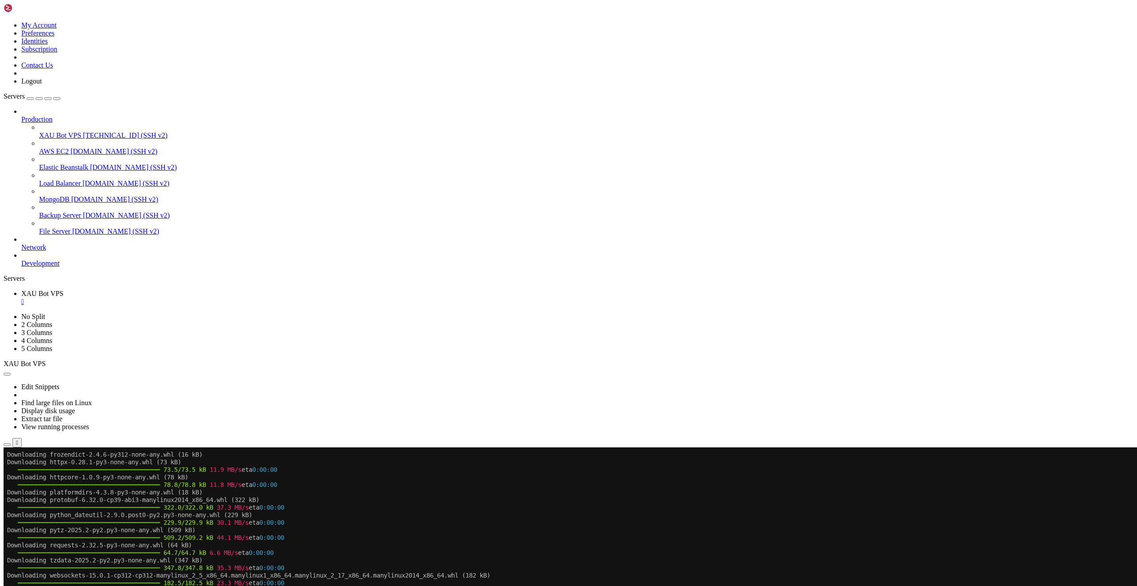
scroll to position [5239, 0]
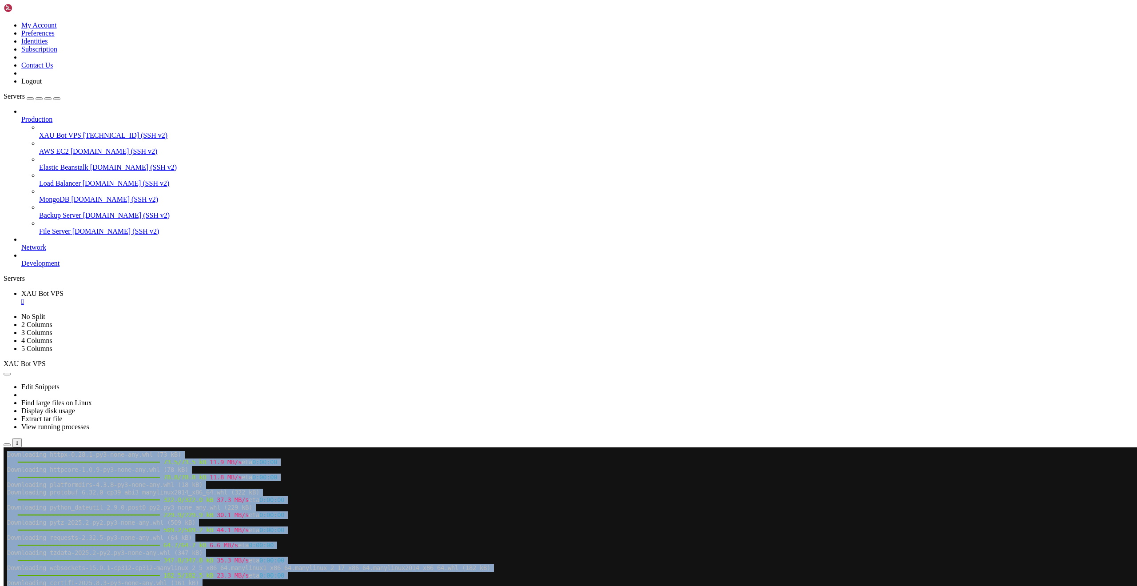
drag, startPoint x: 79, startPoint y: 950, endPoint x: -16, endPoint y: 950, distance: 94.6
click html "Page up Downloading httpx-0.28.1-py3-none-any.whl (73 kB) ━━━━━━━━━━━━━━━━━━━━━…"
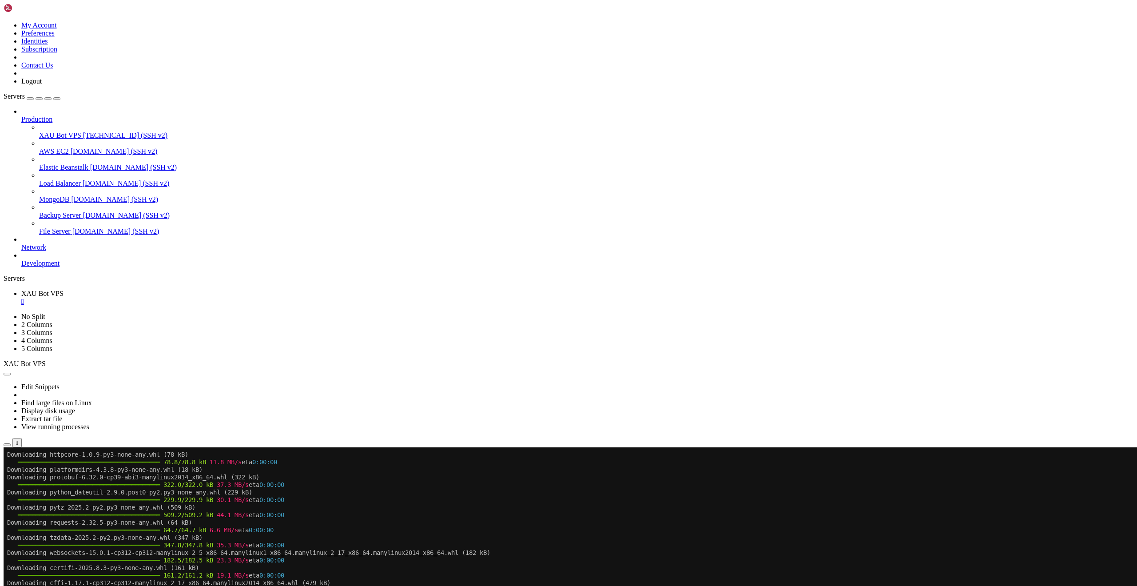
scroll to position [5254, 0]
drag, startPoint x: 277, startPoint y: 922, endPoint x: 8, endPoint y: 871, distance: 273.4
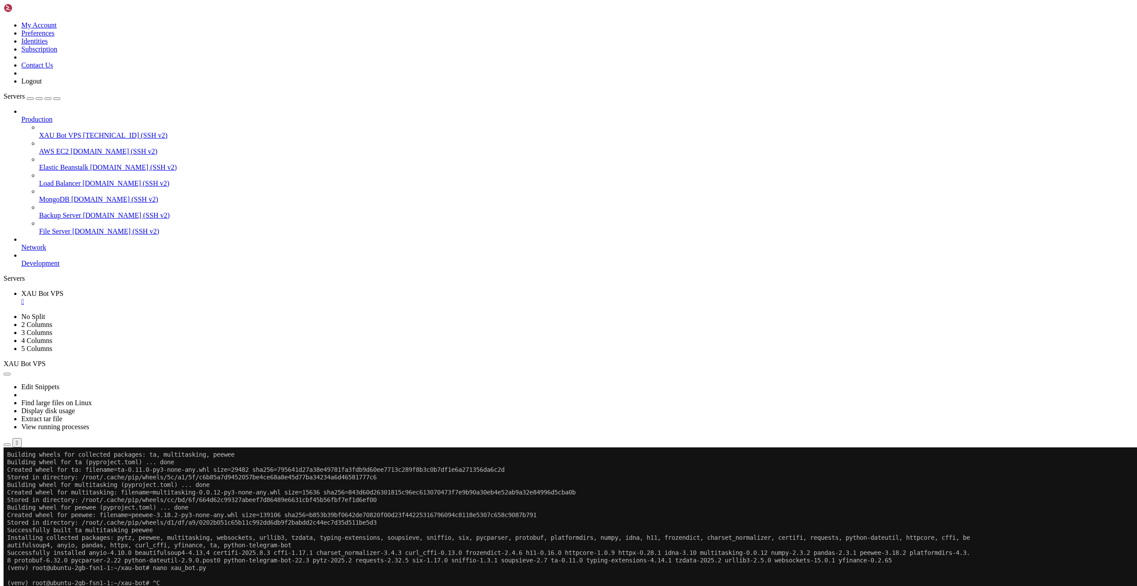
scroll to position [5556, 0]
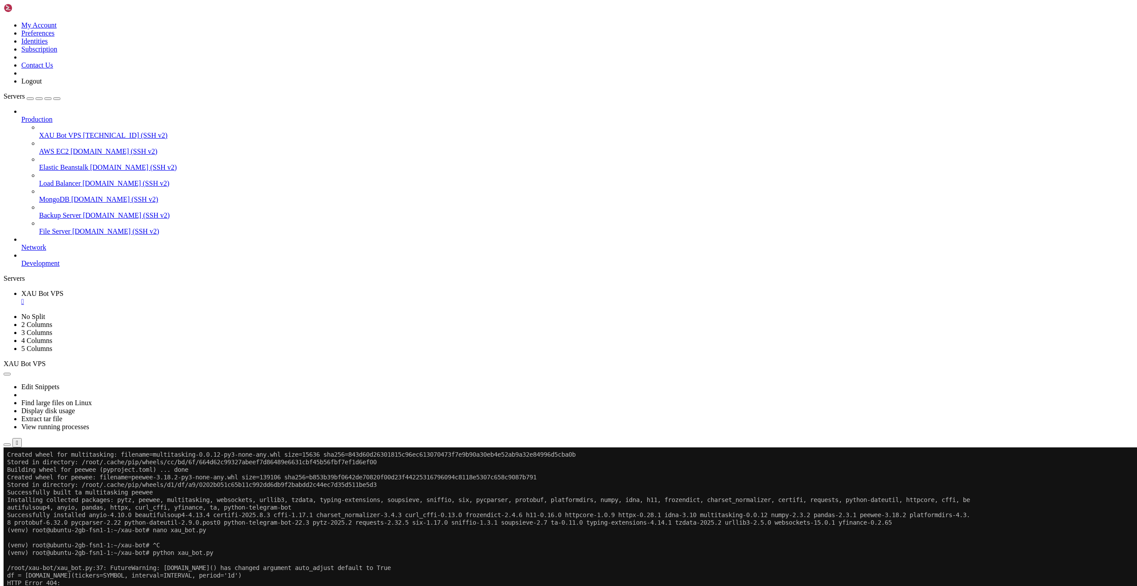
drag, startPoint x: 5, startPoint y: 906, endPoint x: 115, endPoint y: 926, distance: 111.4
drag, startPoint x: 274, startPoint y: 960, endPoint x: 7, endPoint y: 907, distance: 272.5
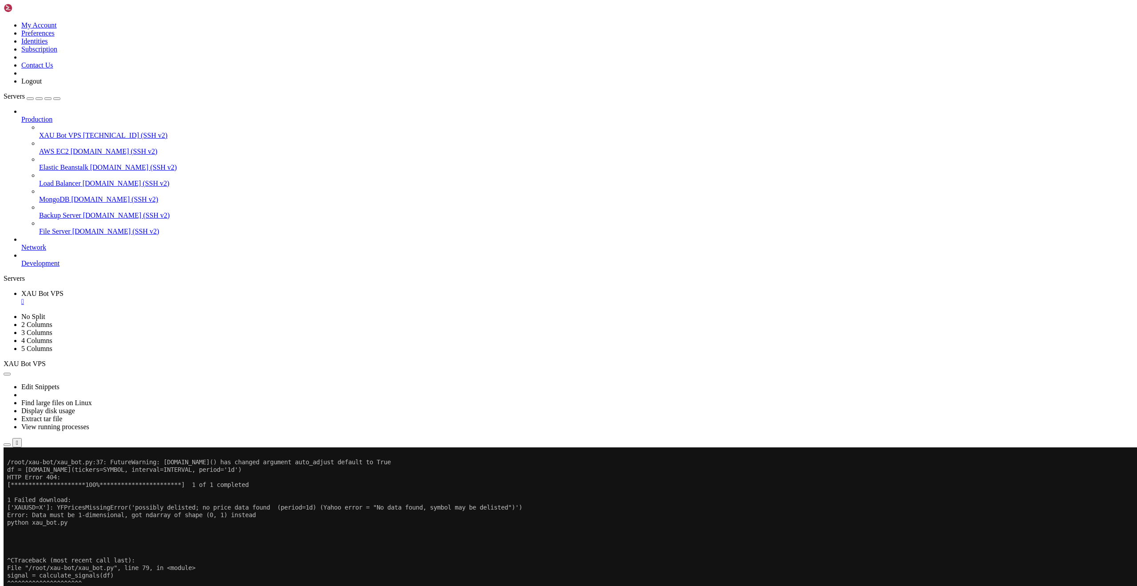
scroll to position [5661, 0]
drag, startPoint x: 19, startPoint y: 908, endPoint x: 244, endPoint y: 959, distance: 231.3
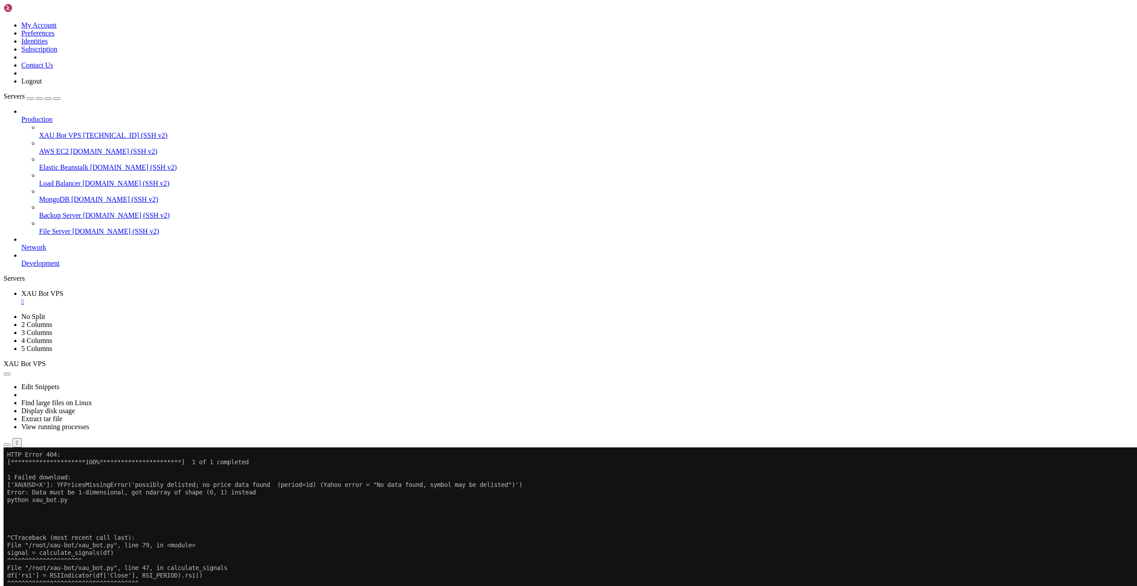
scroll to position [5722, 0]
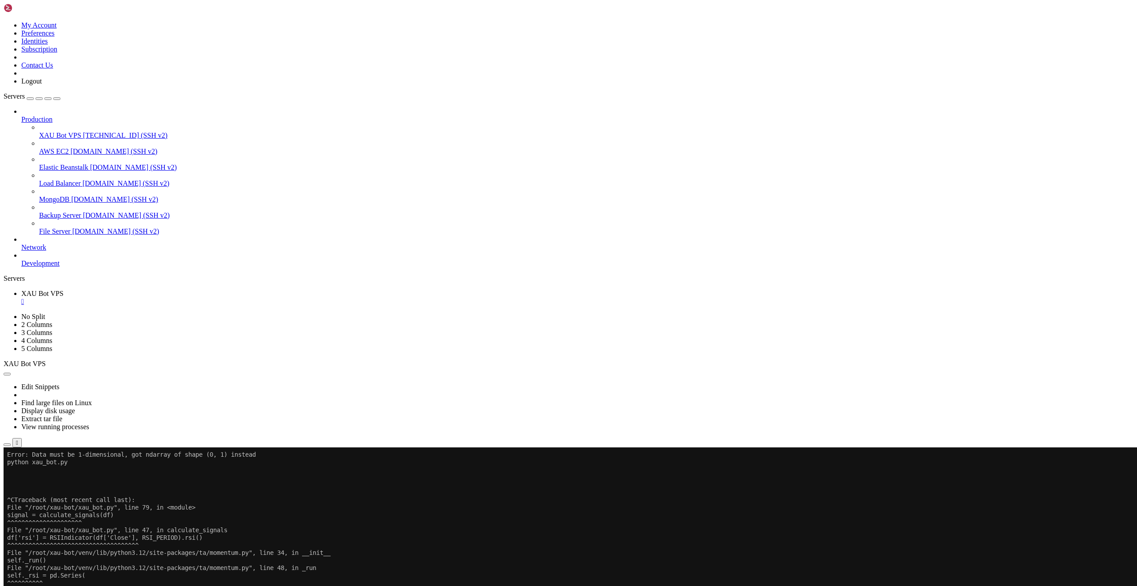
drag, startPoint x: 7, startPoint y: 742, endPoint x: 285, endPoint y: 854, distance: 300.0
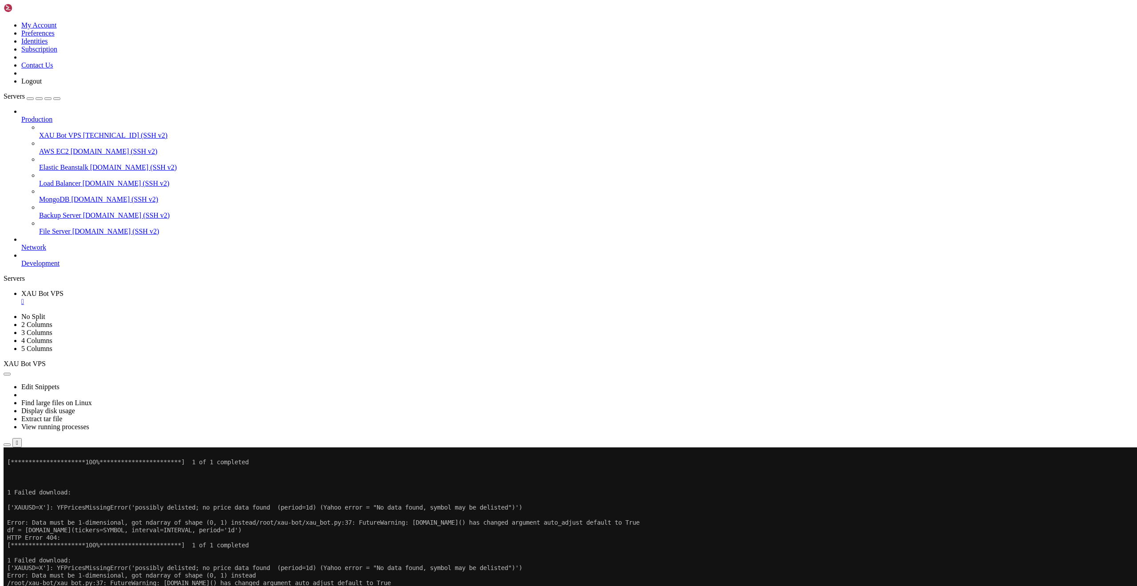
scroll to position [6114, 0]
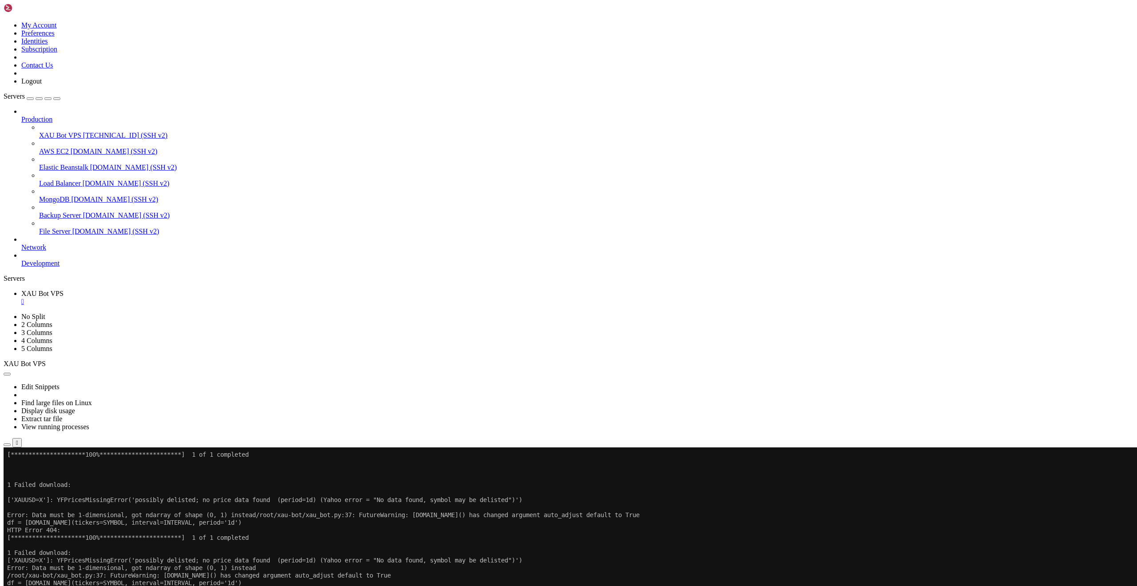
click at [83, 131] on span "[TECHNICAL_ID] (SSH v2)" at bounding box center [125, 135] width 84 height 8
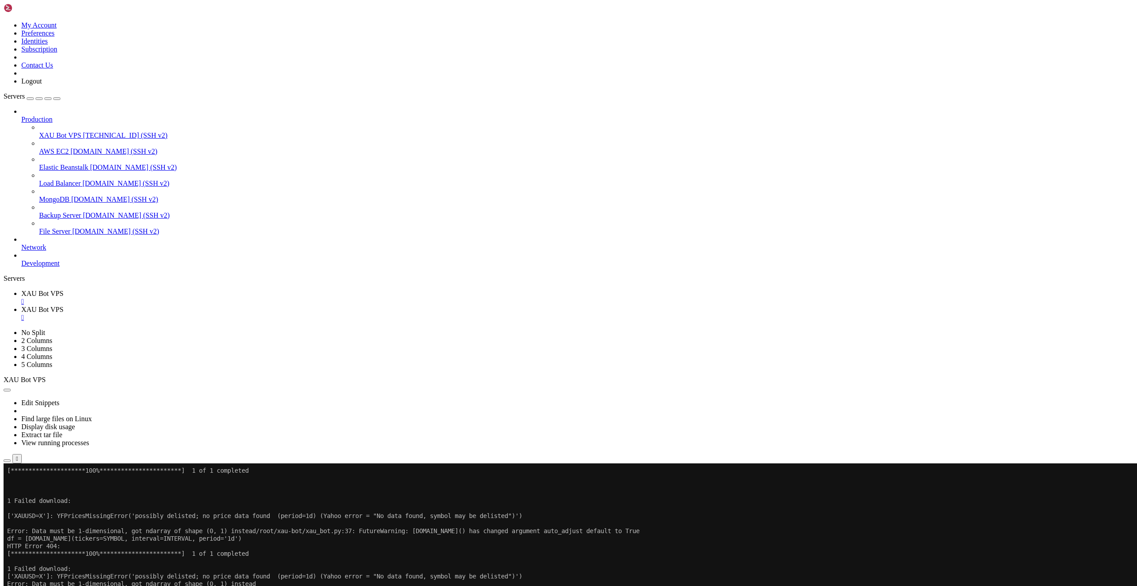
scroll to position [0, 0]
click at [39, 575] on button "Reconnect" at bounding box center [22, 579] width 36 height 9
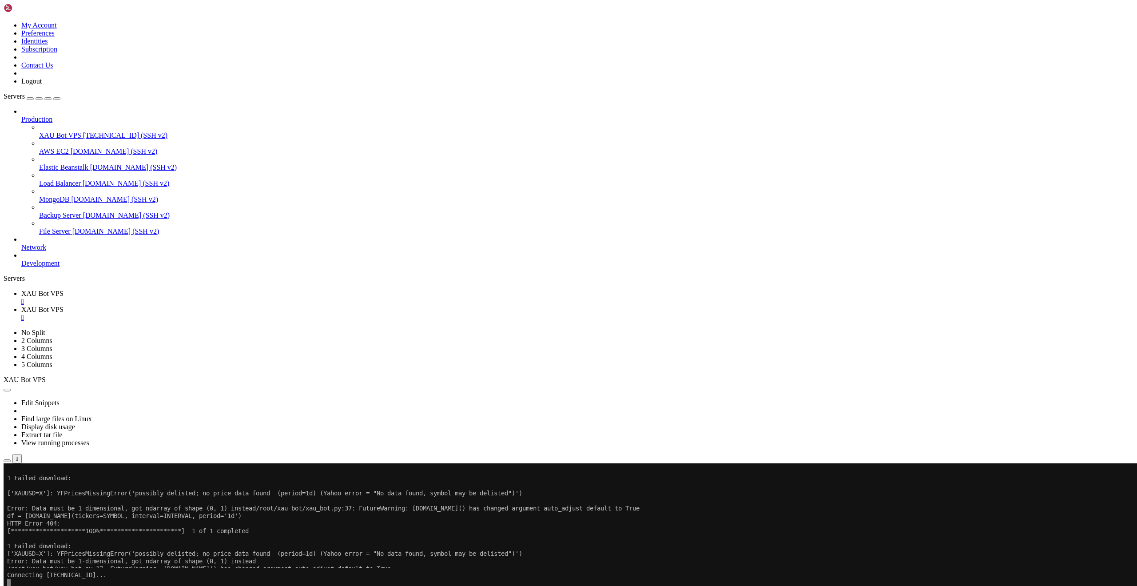
scroll to position [6175, 0]
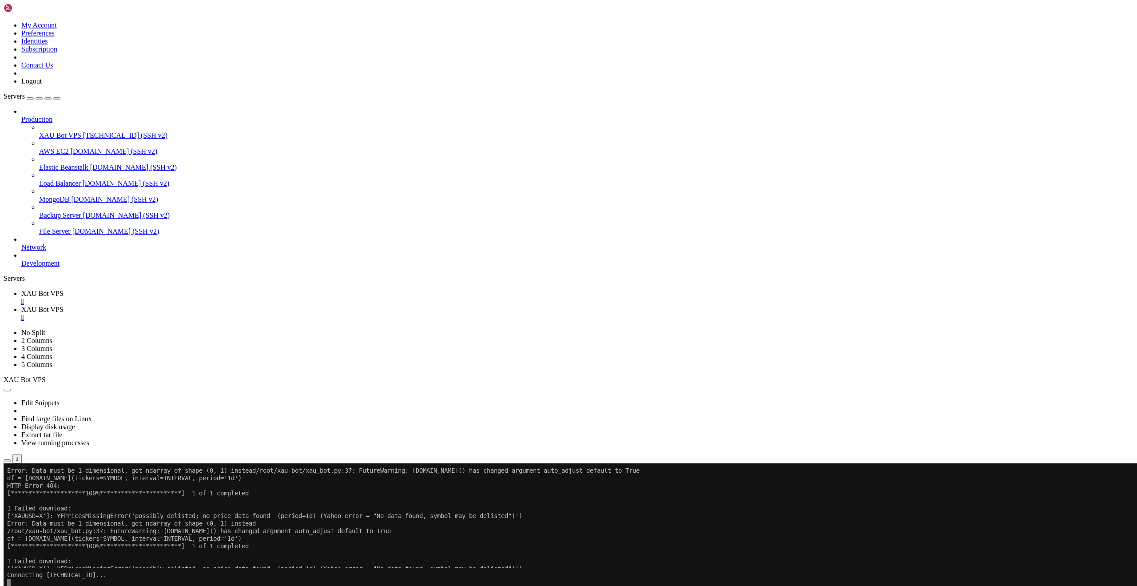
click at [166, 290] on link "XAU Bot VPS " at bounding box center [577, 298] width 1112 height 16
click at [171, 297] on div "" at bounding box center [577, 301] width 1112 height 8
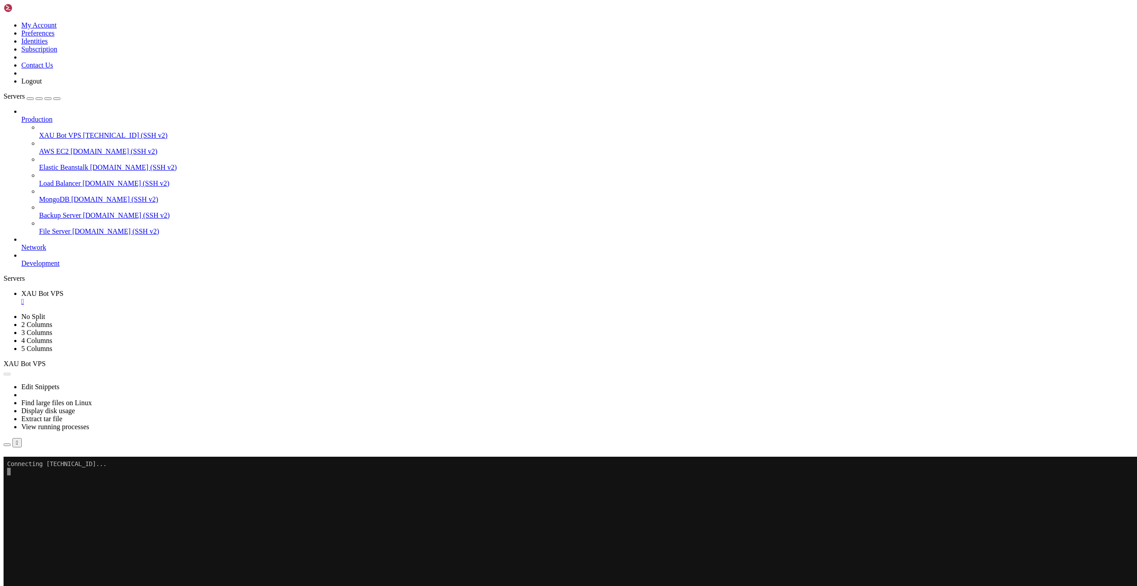
click at [39, 464] on button "Reconnect" at bounding box center [22, 468] width 36 height 9
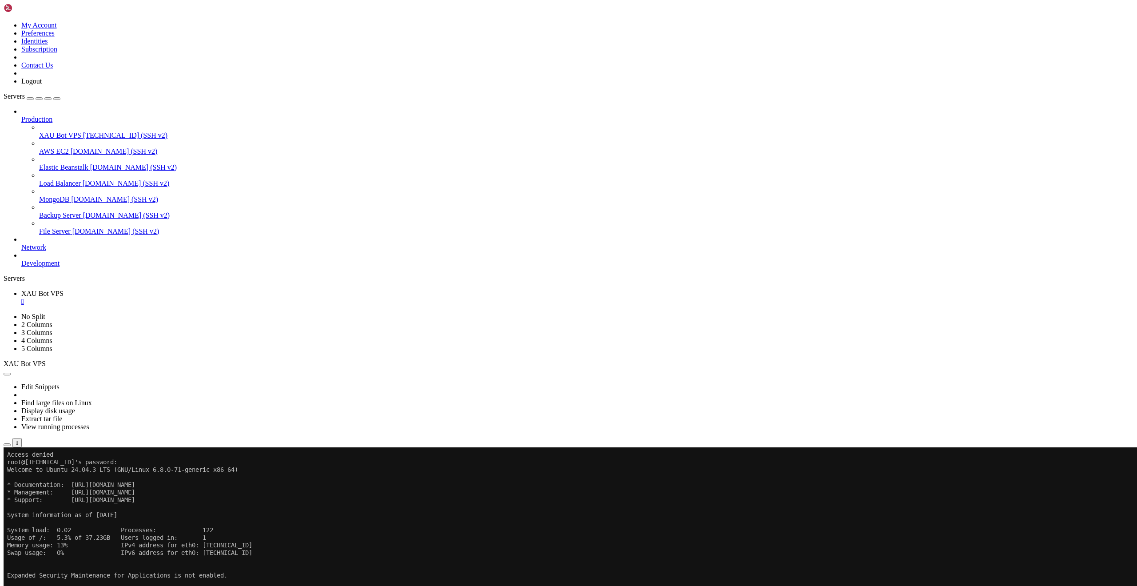
scroll to position [4, 1]
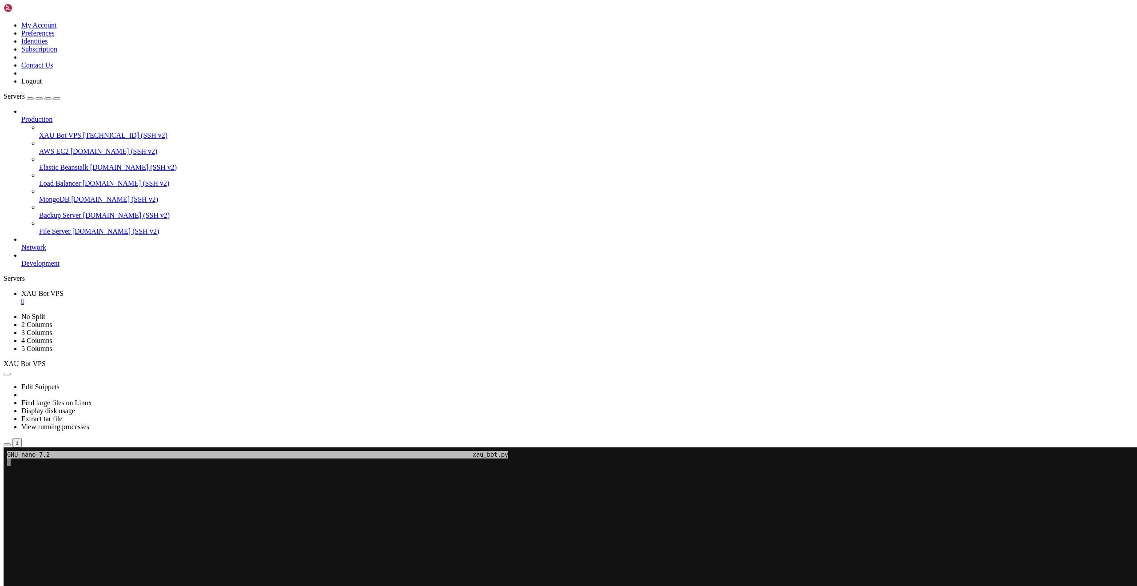
click at [56, 453] on span "GNU nano 7.2 xau_bot.py" at bounding box center [257, 455] width 501 height 8
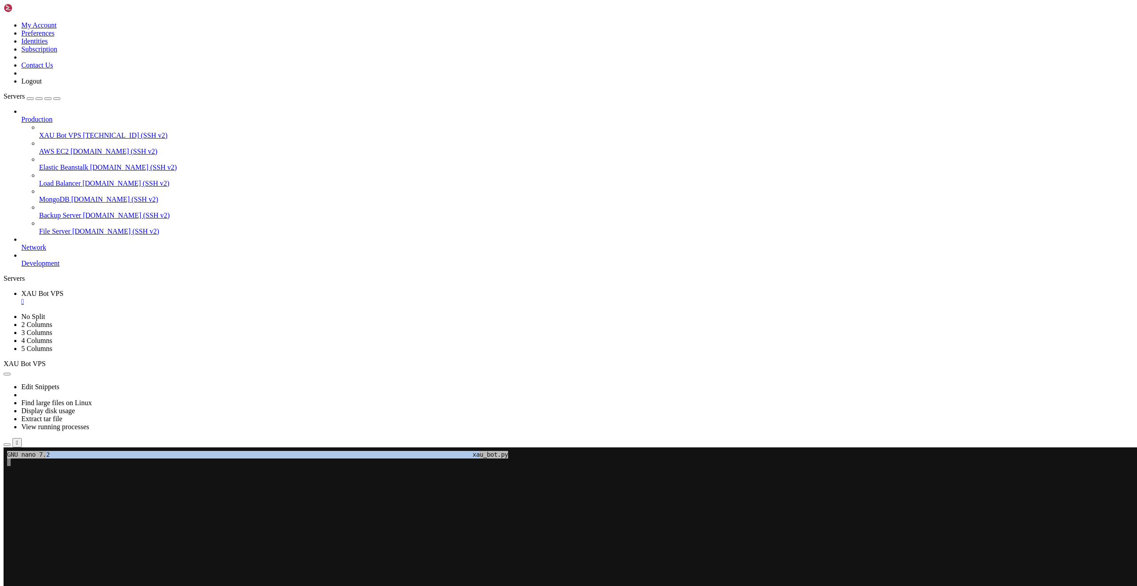
click at [56, 453] on span "GNU nano 7.2 xau_bot.py" at bounding box center [257, 455] width 501 height 8
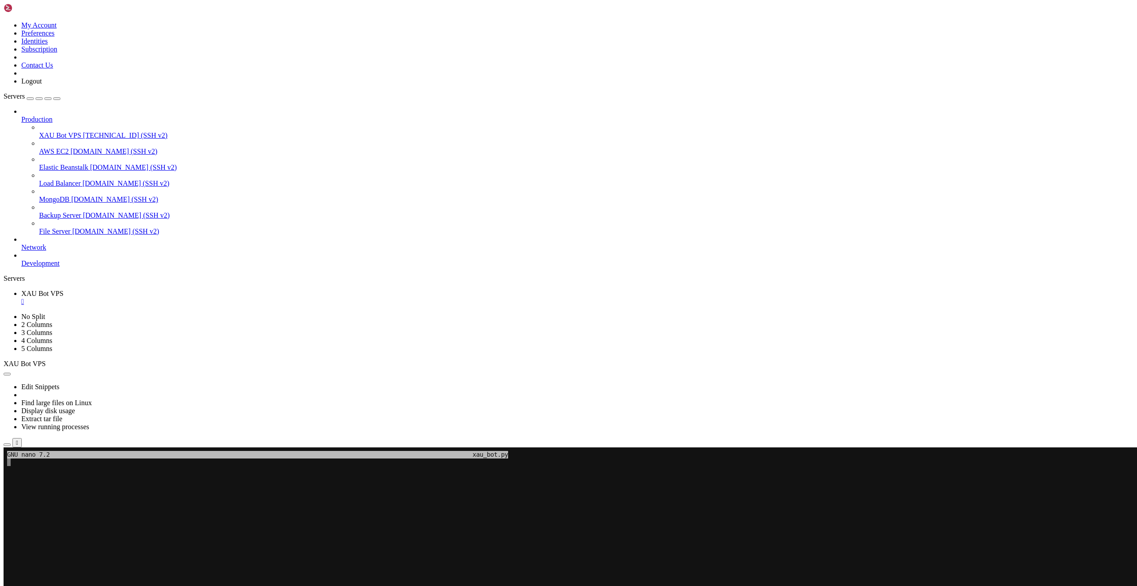
click at [152, 524] on x-row at bounding box center [516, 523] width 1018 height 8
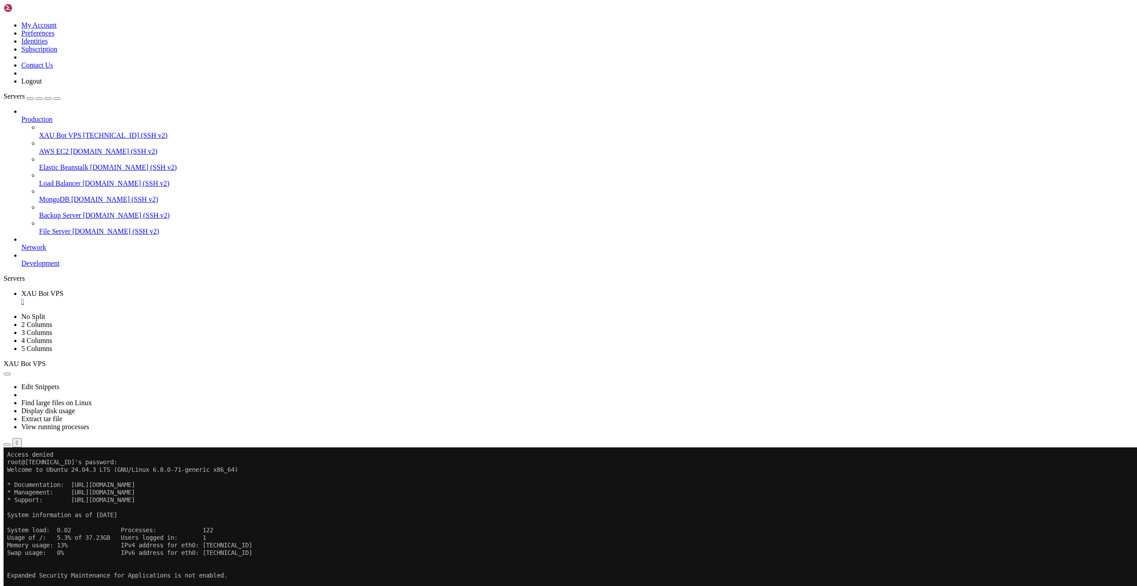
click at [33, 267] on div "Production XAU Bot VPS [TECHNICAL_ID] (SSH v2) AWS EC2 [DOMAIN_NAME] (SSH v2) E…" at bounding box center [569, 187] width 1130 height 160
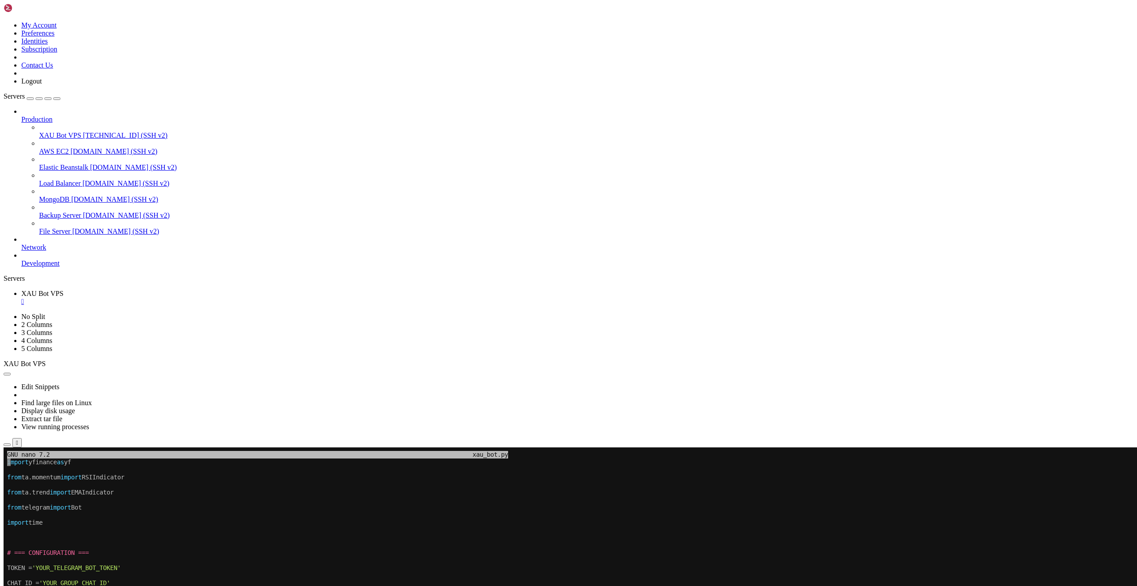
drag, startPoint x: 74, startPoint y: 598, endPoint x: 45, endPoint y: 599, distance: 28.9
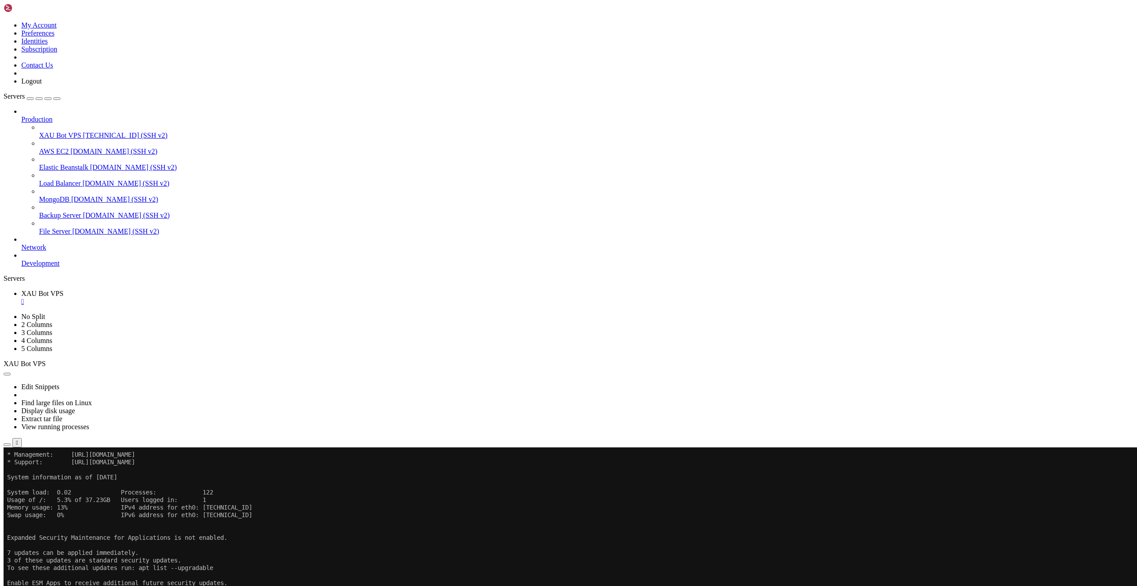
scroll to position [38, 0]
drag, startPoint x: 143, startPoint y: 968, endPoint x: 111, endPoint y: 957, distance: 33.2
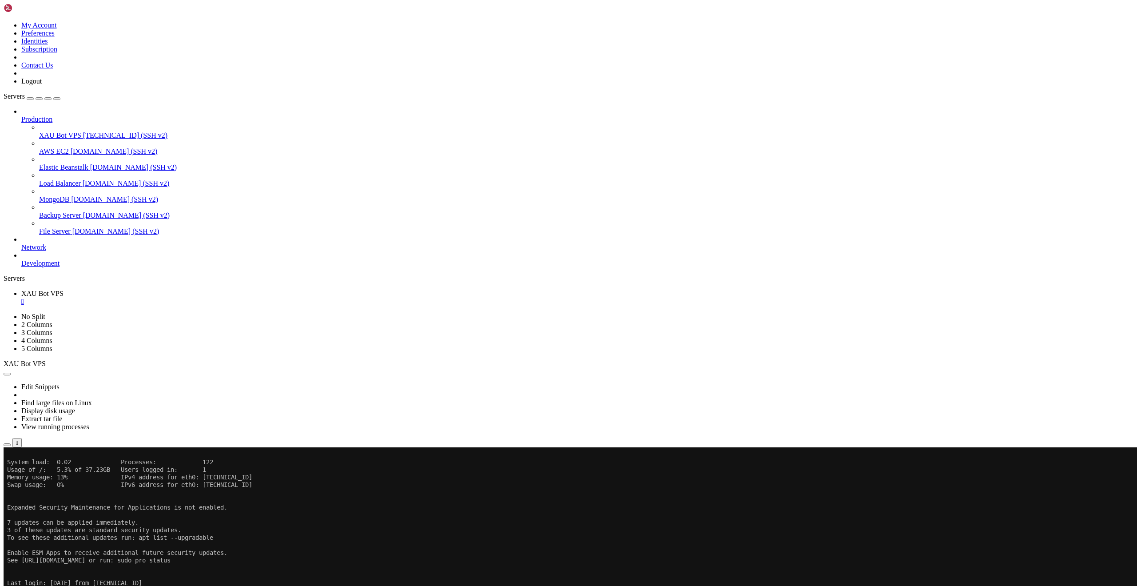
scroll to position [98, 0]
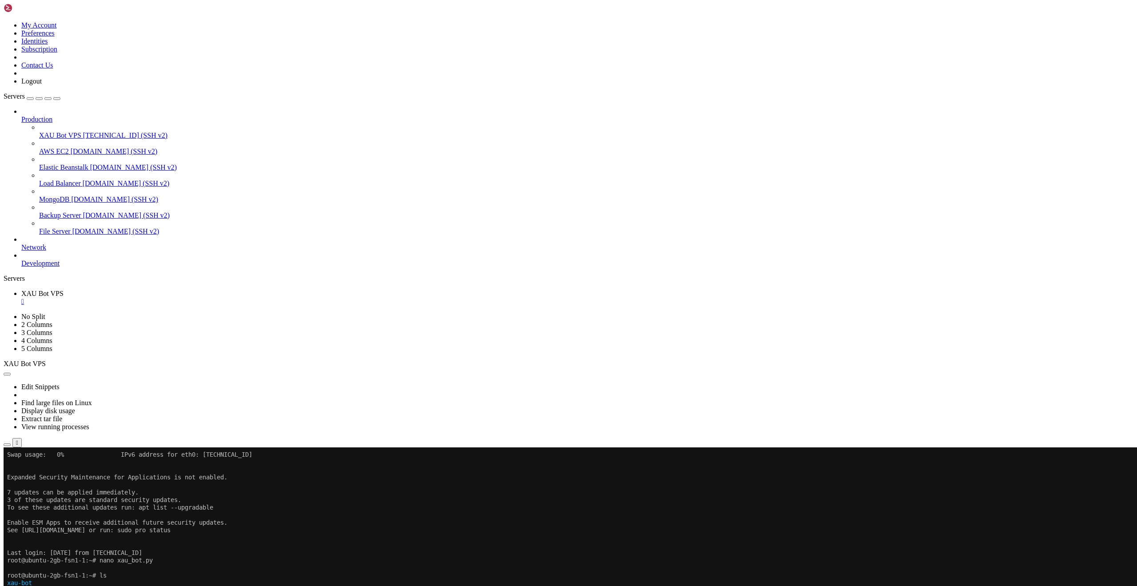
drag, startPoint x: 165, startPoint y: 969, endPoint x: 133, endPoint y: 960, distance: 32.9
drag, startPoint x: 192, startPoint y: 937, endPoint x: 270, endPoint y: 936, distance: 77.3
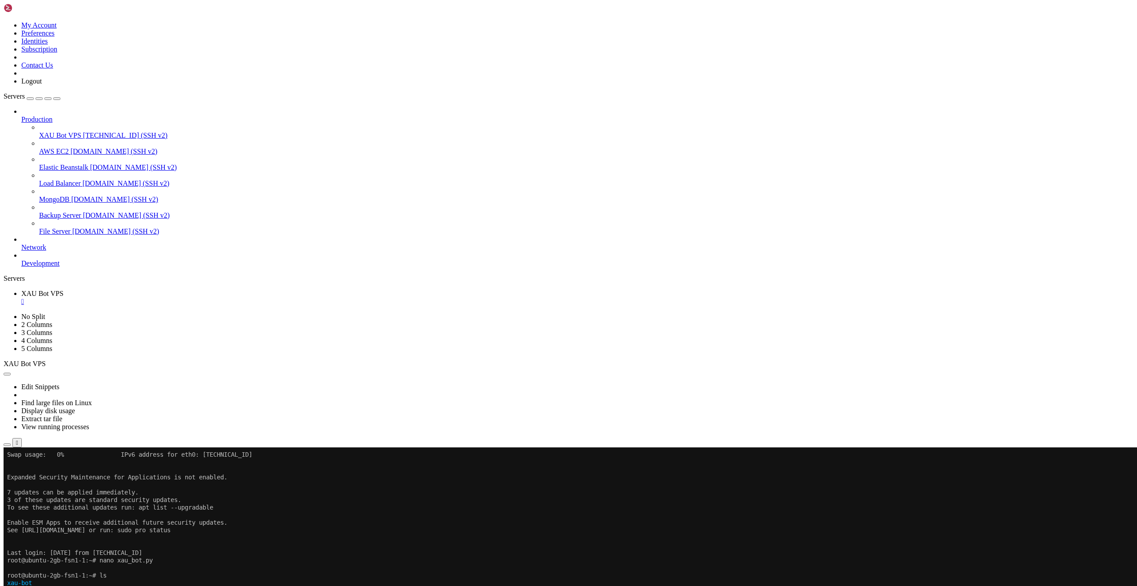
drag, startPoint x: 74, startPoint y: 962, endPoint x: 93, endPoint y: 957, distance: 19.6
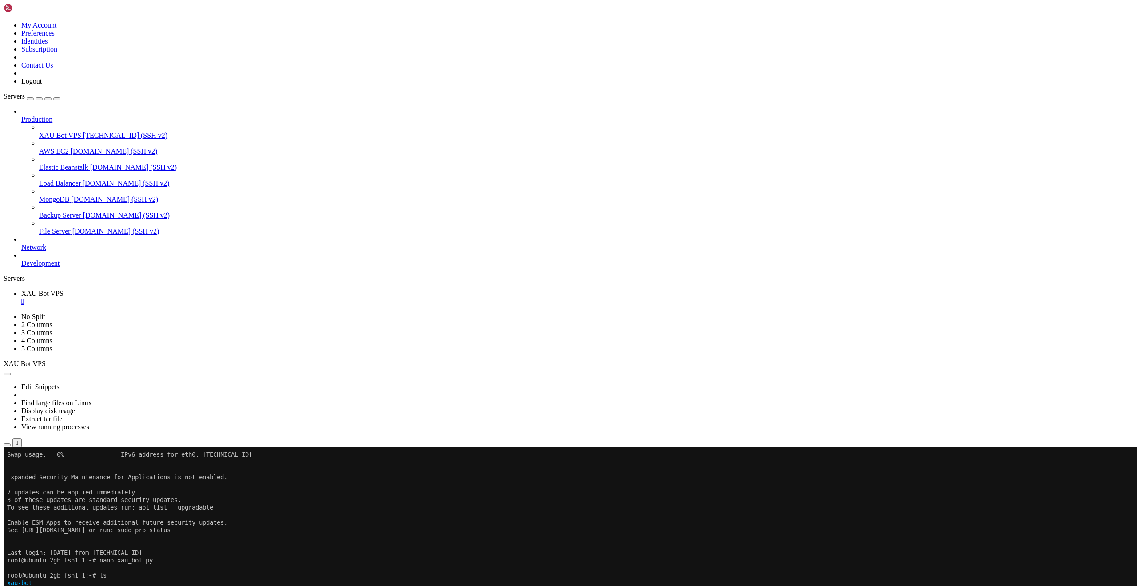
drag, startPoint x: 95, startPoint y: 949, endPoint x: 86, endPoint y: 956, distance: 11.1
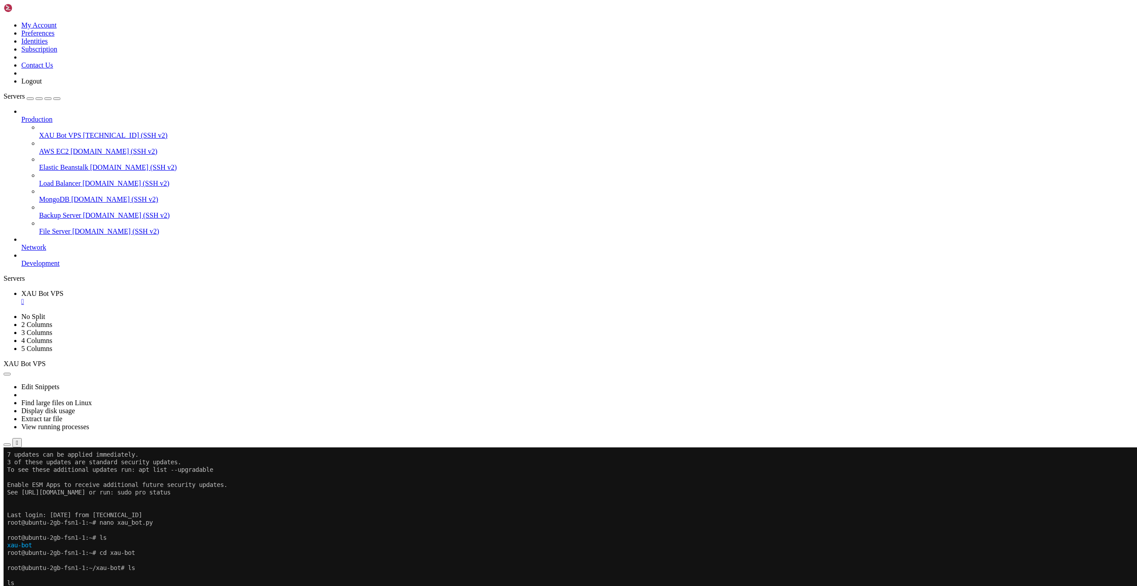
scroll to position [143, 0]
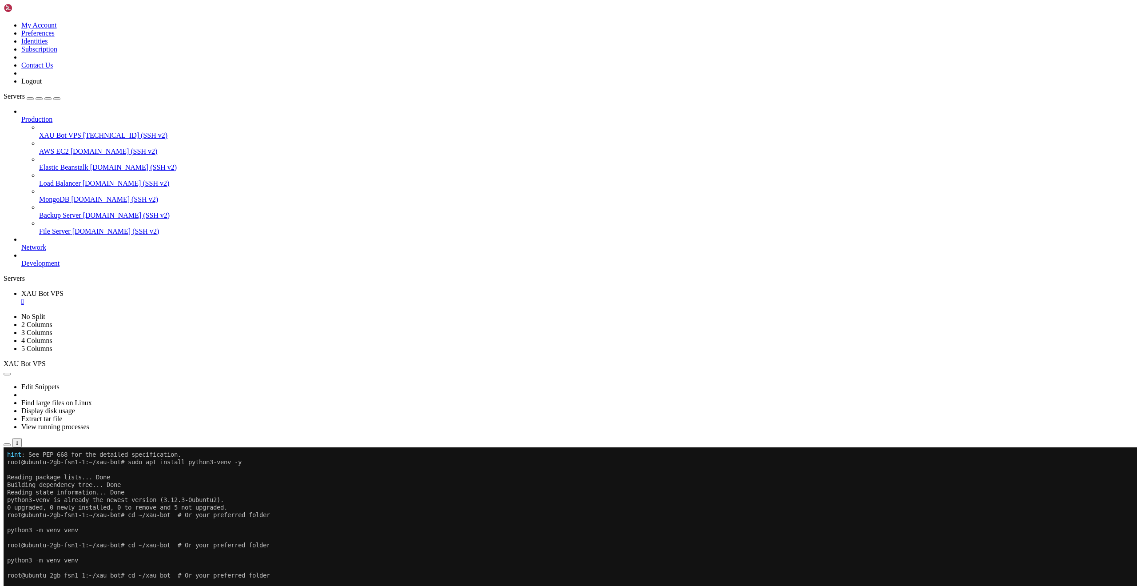
scroll to position [468, 0]
drag, startPoint x: 269, startPoint y: 958, endPoint x: 8, endPoint y: 909, distance: 265.5
copy div "**********"
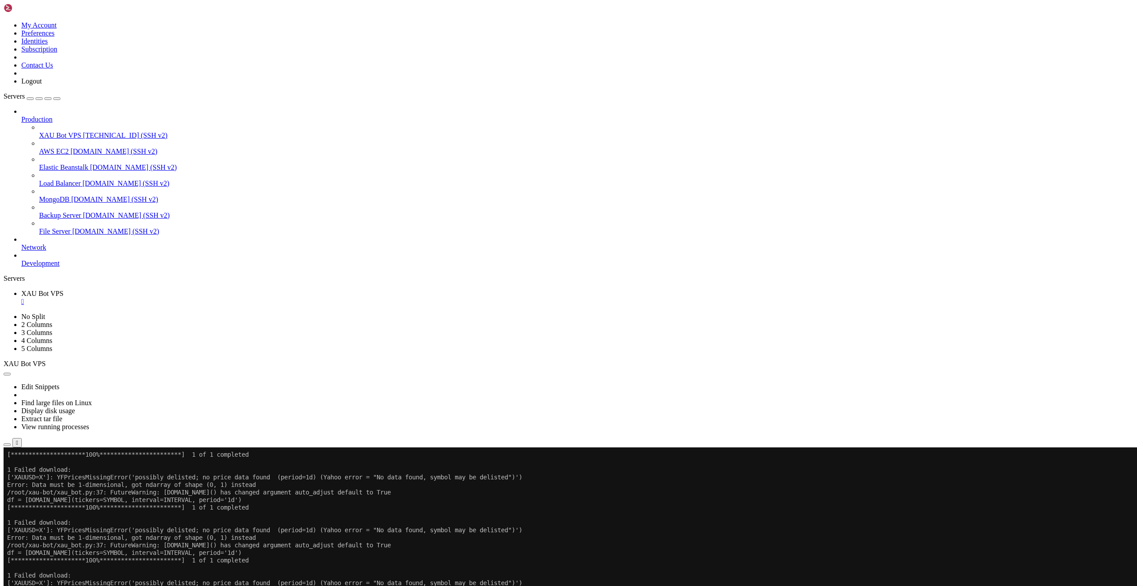
scroll to position [1162, 0]
click at [171, 297] on div "" at bounding box center [577, 301] width 1112 height 8
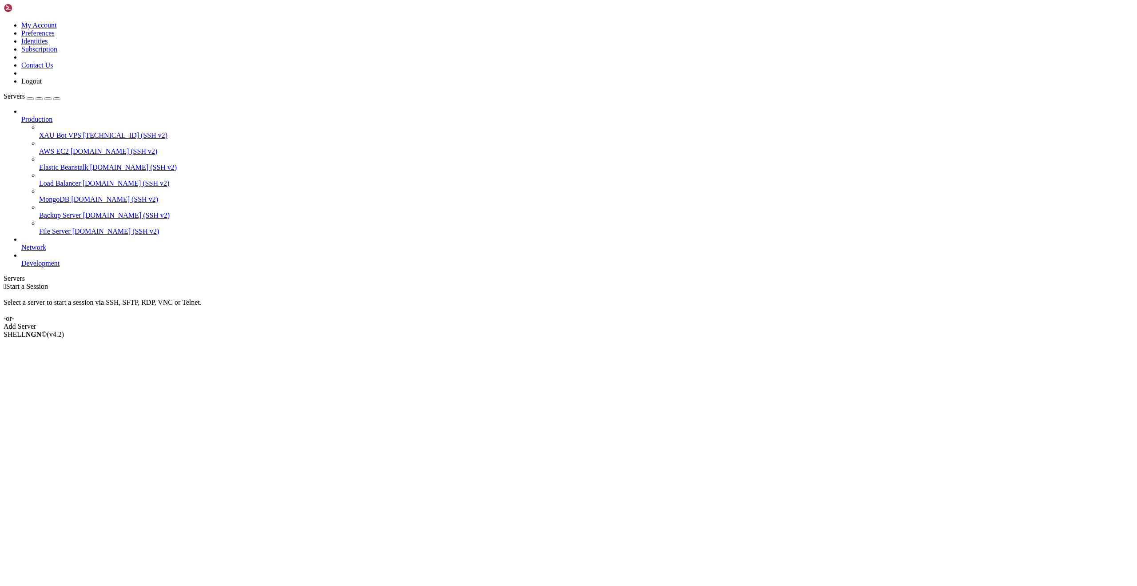
click at [41, 131] on span "XAU Bot VPS" at bounding box center [60, 135] width 42 height 8
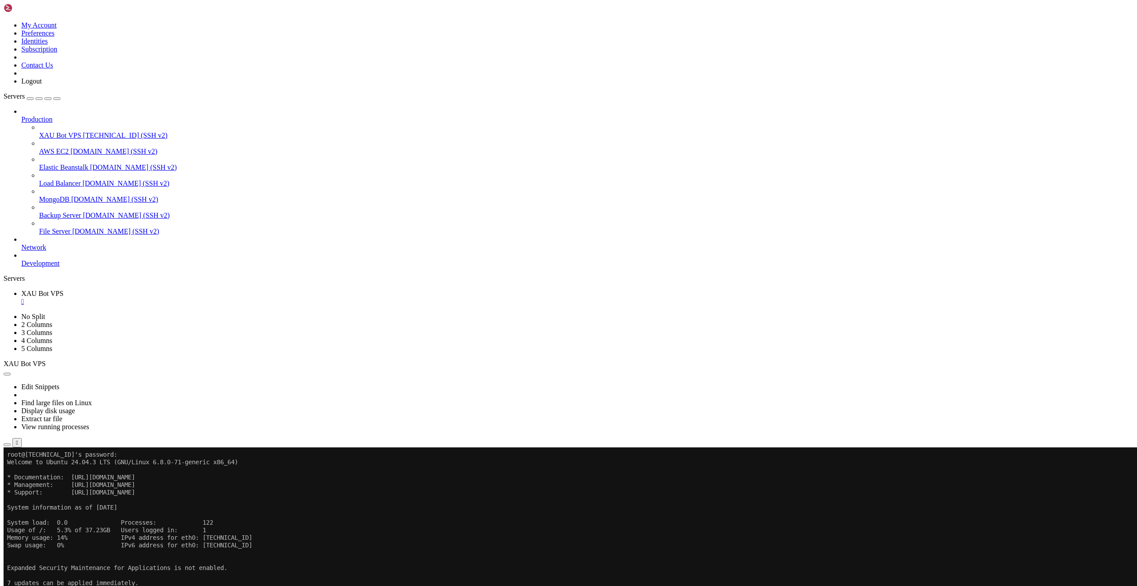
scroll to position [38, 0]
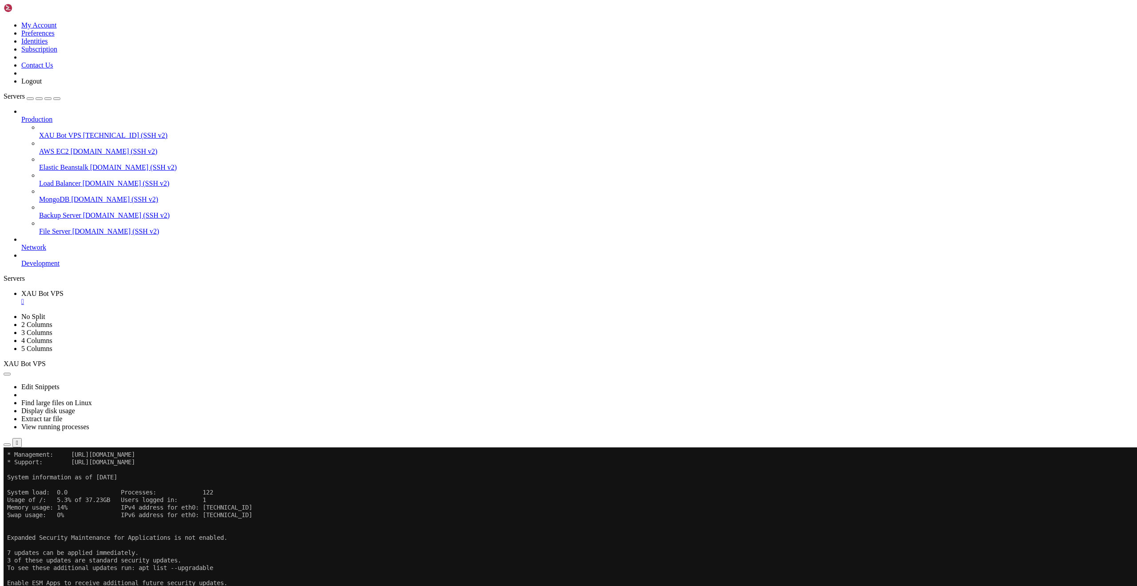
drag, startPoint x: 173, startPoint y: 959, endPoint x: 8, endPoint y: 934, distance: 166.6
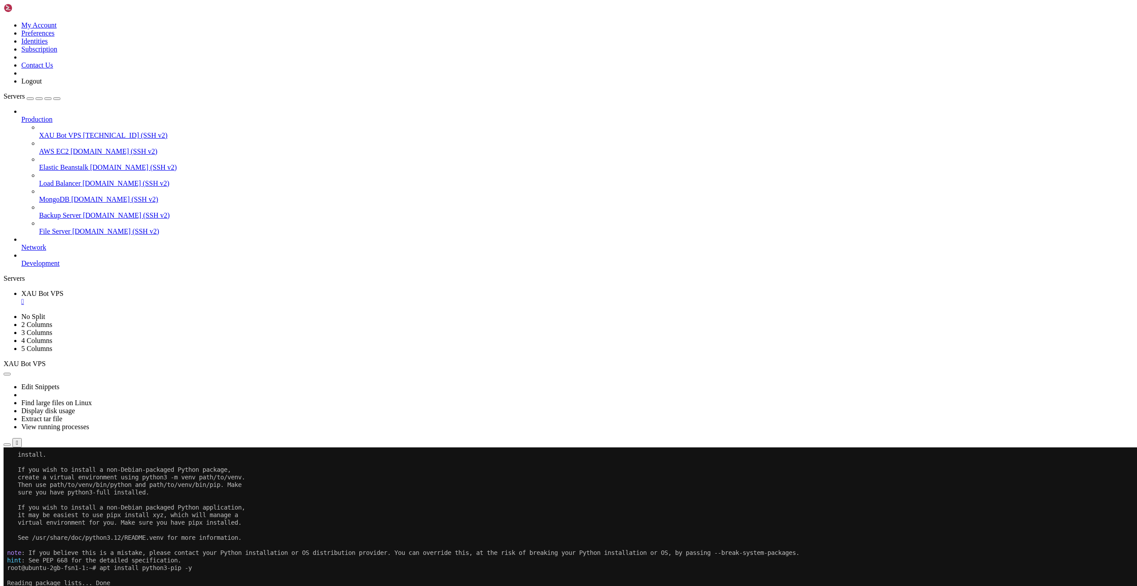
scroll to position [642, 0]
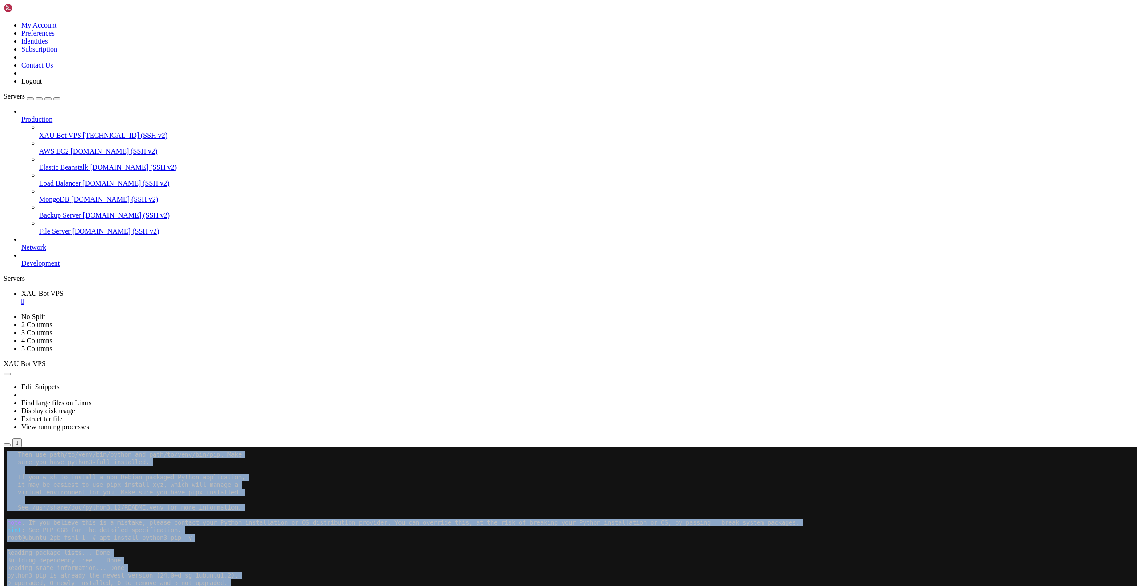
drag, startPoint x: 185, startPoint y: 960, endPoint x: 113, endPoint y: 977, distance: 74.0
click html "Page up Then use path/to/venv/bin/python and path/to/venv/bin/pip. Make sure yo…"
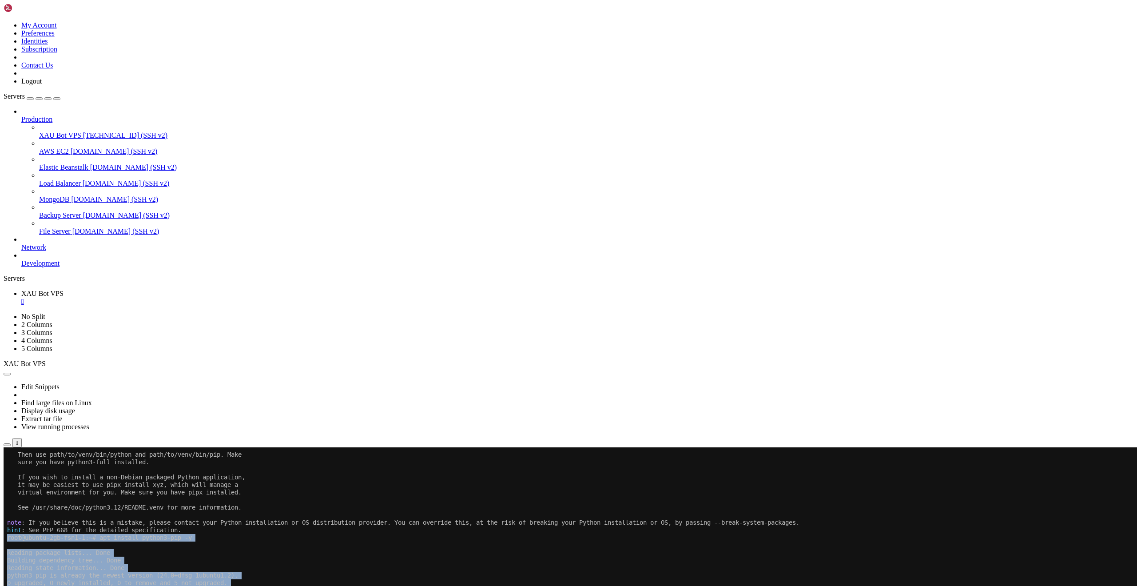
drag, startPoint x: 180, startPoint y: 961, endPoint x: 8, endPoint y: 534, distance: 460.3
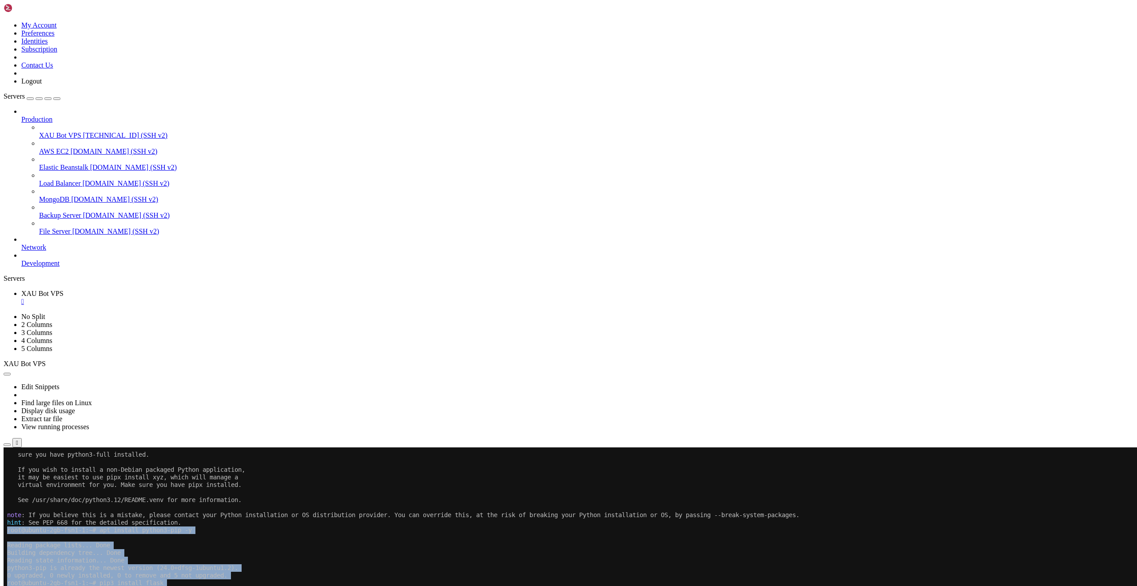
scroll to position [649, 0]
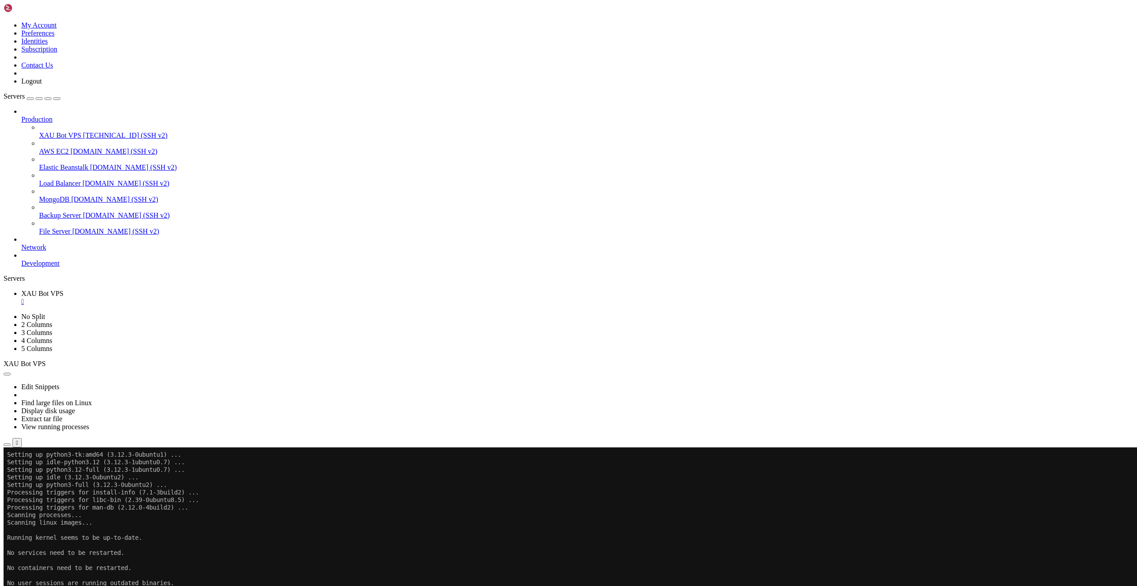
scroll to position [2189, 0]
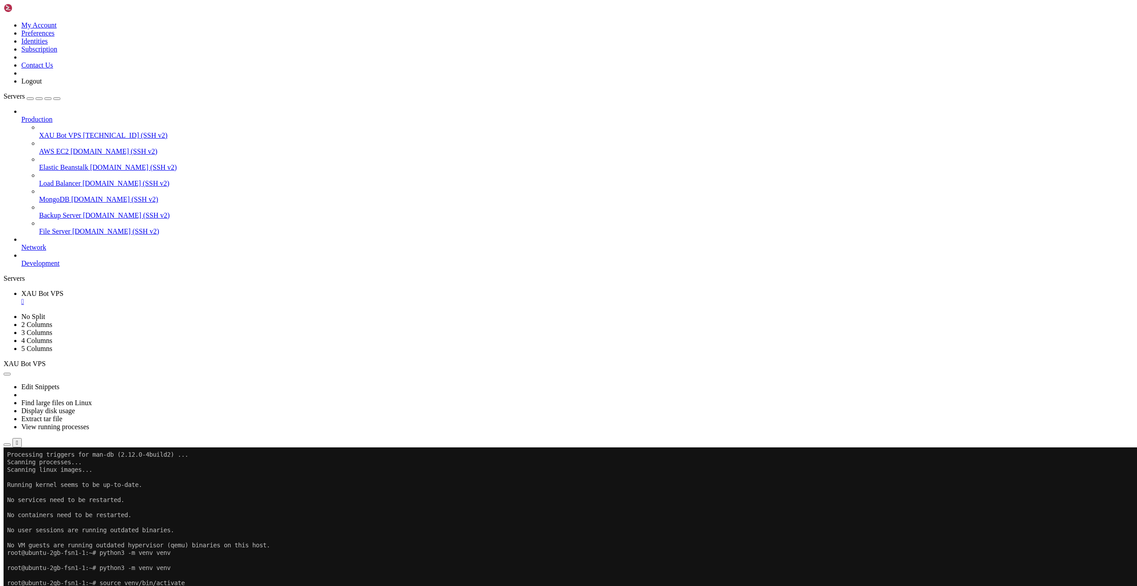
drag, startPoint x: 100, startPoint y: 962, endPoint x: 8, endPoint y: 911, distance: 105.4
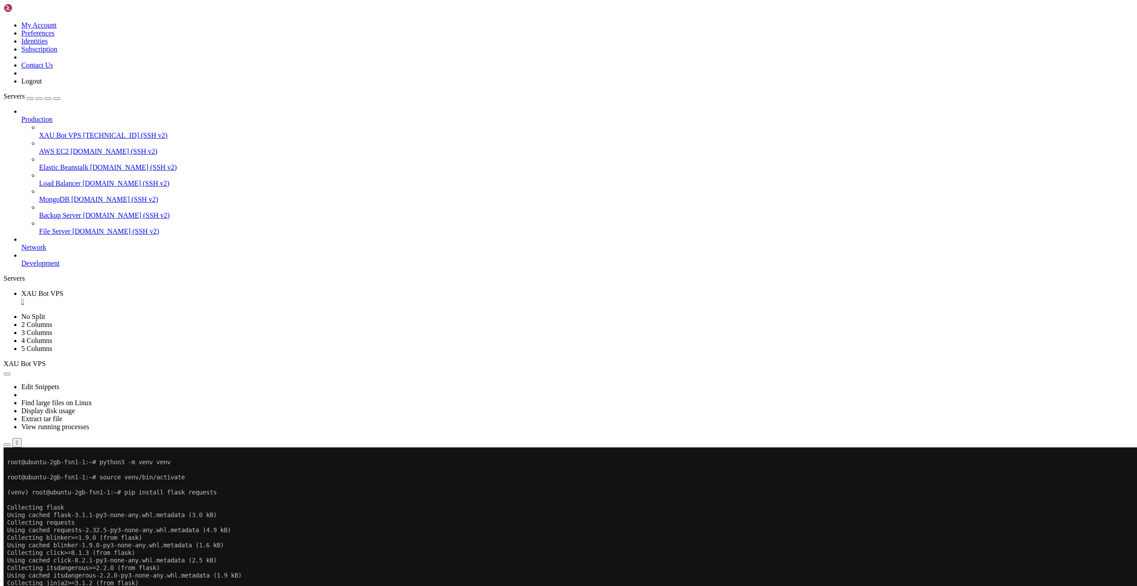
scroll to position [2295, 0]
copy div "* Serving Flask app 'gold_signal_webhook' * Debug mode: off WARNING: This is a …"
